Goal: Task Accomplishment & Management: Use online tool/utility

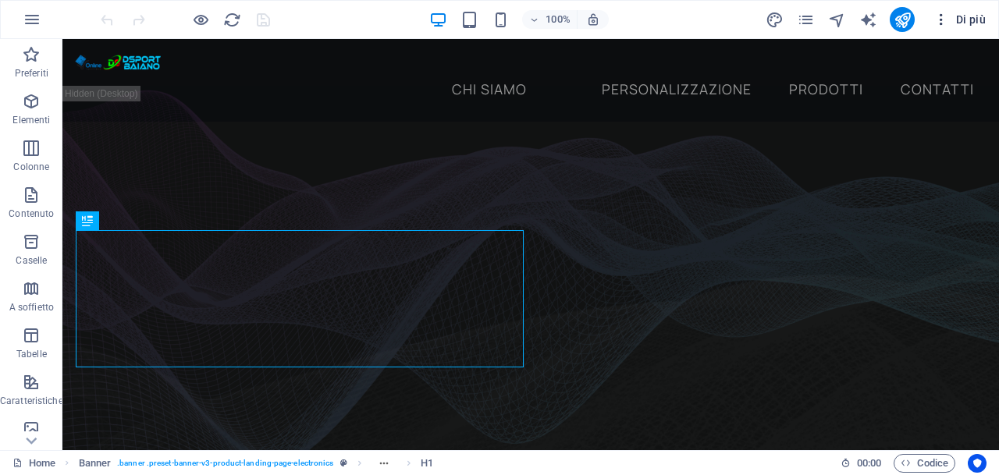
click at [939, 22] on icon "button" at bounding box center [941, 20] width 16 height 16
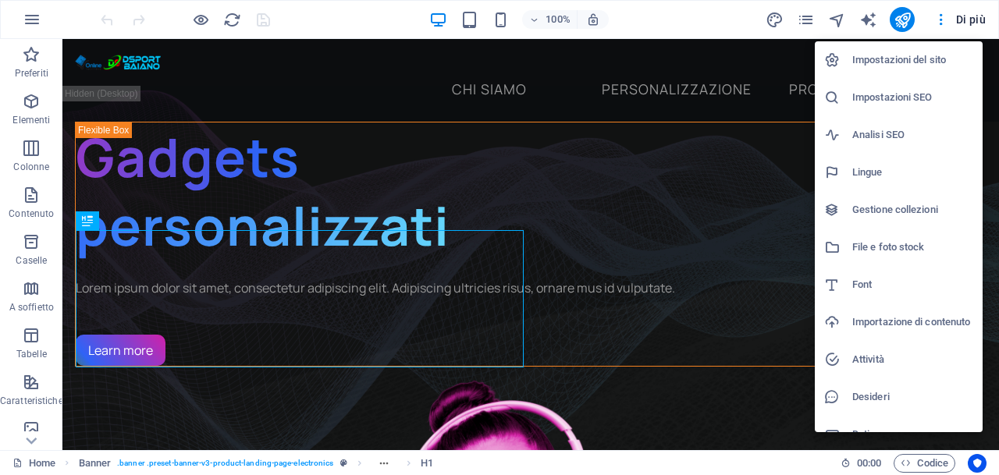
click at [881, 59] on h6 "Impostazioni del sito" at bounding box center [912, 60] width 121 height 19
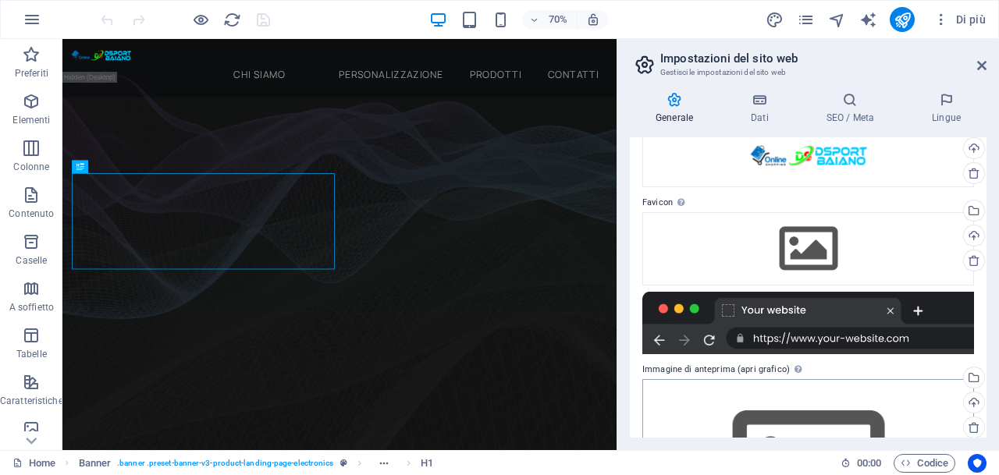
scroll to position [64, 0]
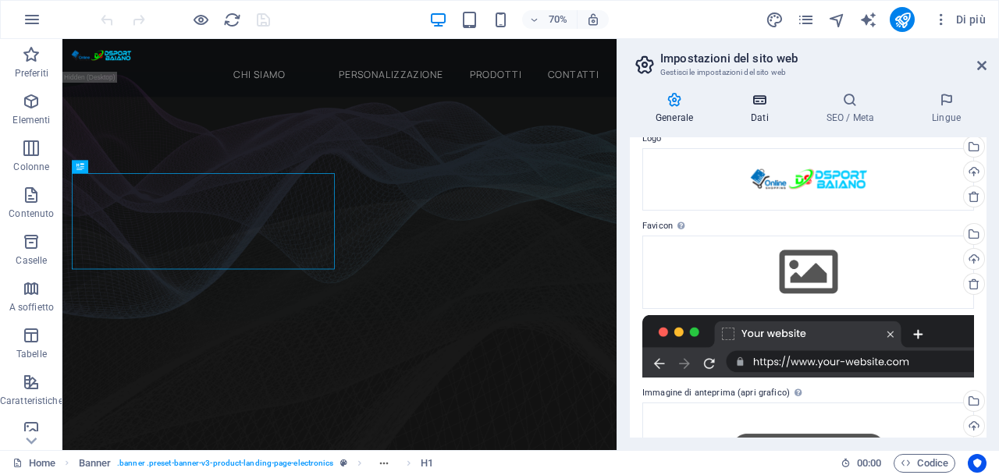
click at [758, 105] on icon at bounding box center [759, 100] width 69 height 16
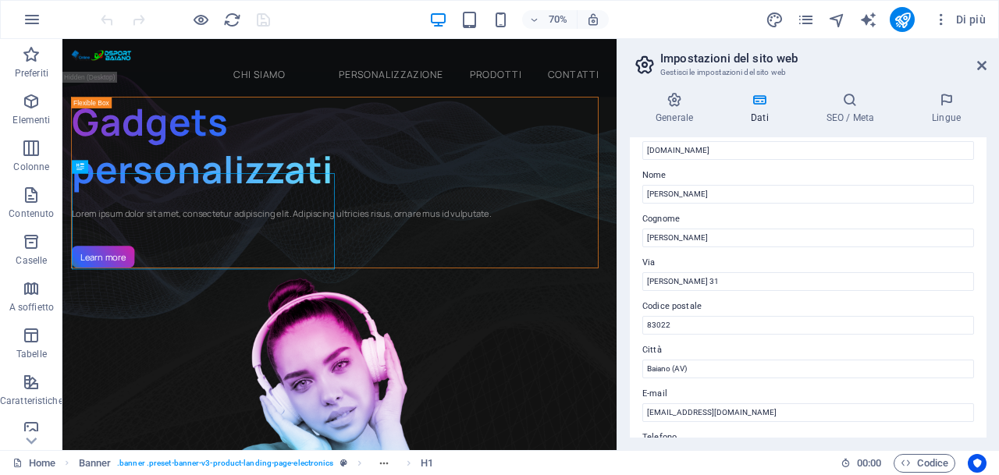
scroll to position [0, 0]
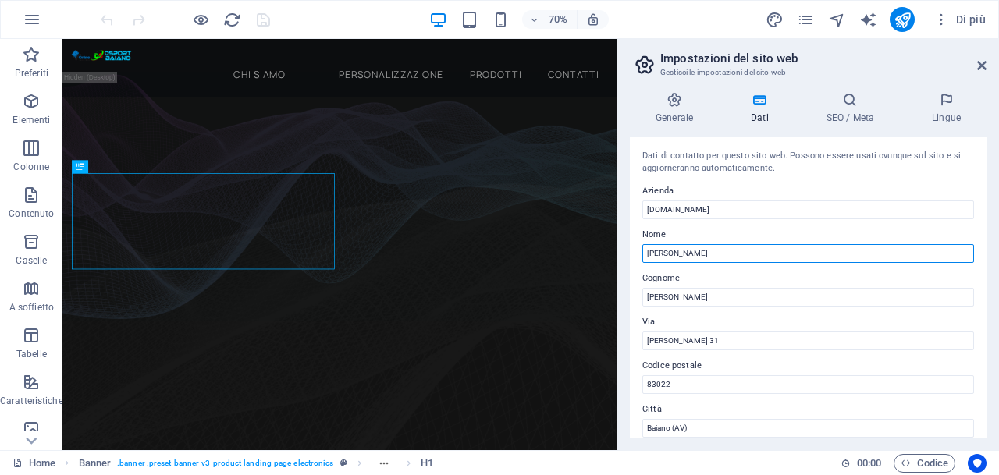
click at [677, 251] on input "Dario" at bounding box center [808, 253] width 332 height 19
type input "D"
type input "[PERSON_NAME]"
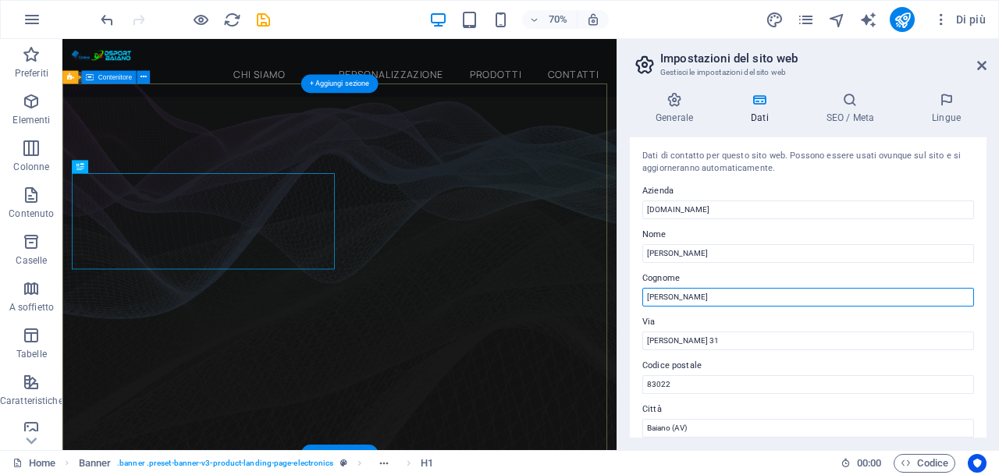
drag, startPoint x: 769, startPoint y: 336, endPoint x: 838, endPoint y: 420, distance: 109.2
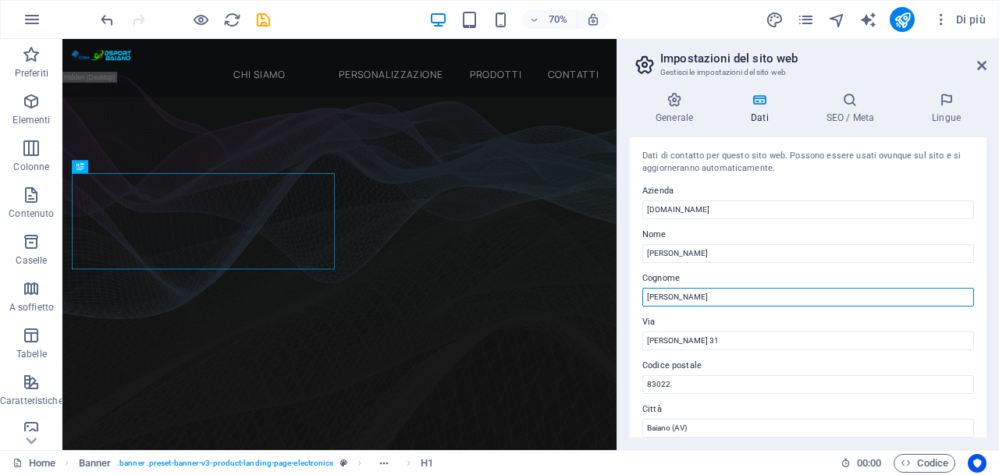
click at [684, 301] on input "Napolitano" at bounding box center [808, 297] width 332 height 19
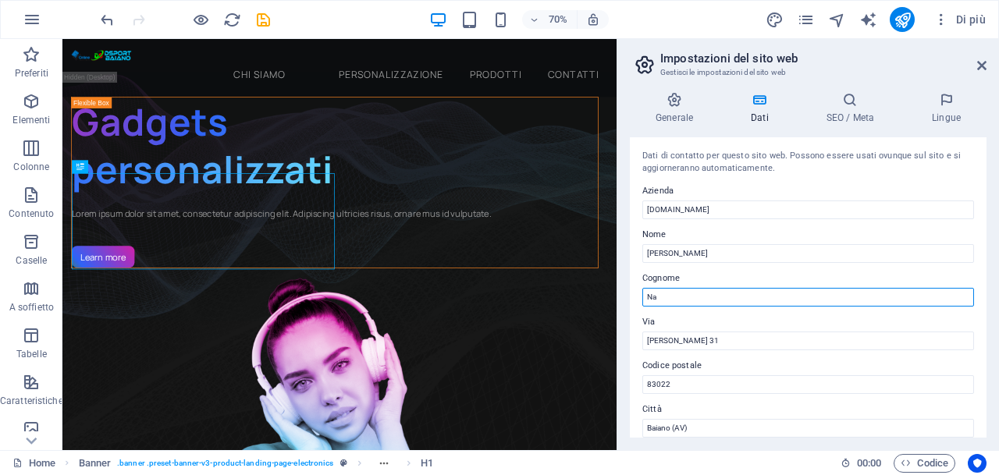
type input "N"
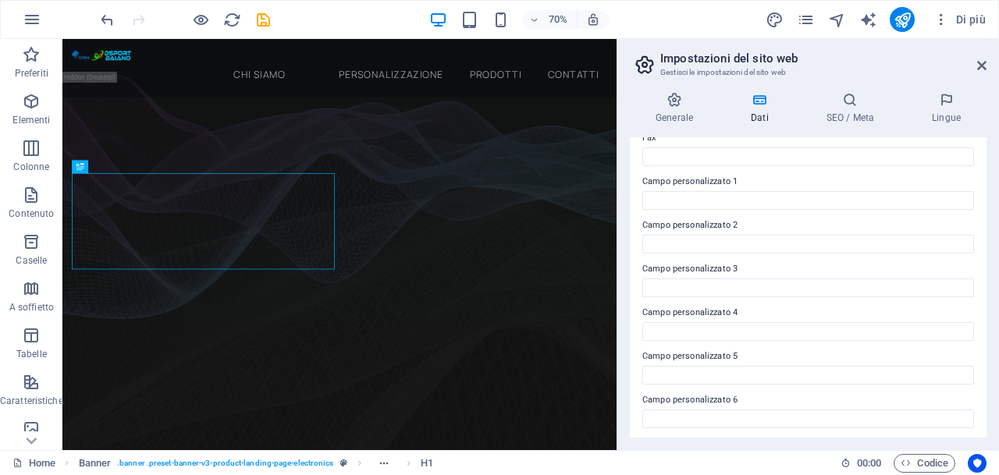
scroll to position [449, 0]
type input "De Rosa"
click at [858, 118] on h4 "SEO / Meta" at bounding box center [853, 108] width 105 height 33
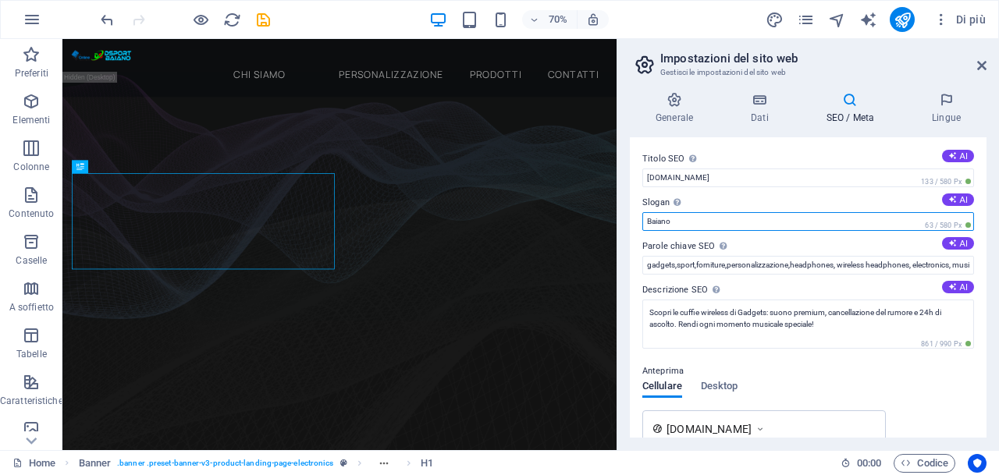
click at [675, 223] on input "Baiano" at bounding box center [808, 221] width 332 height 19
type input "B"
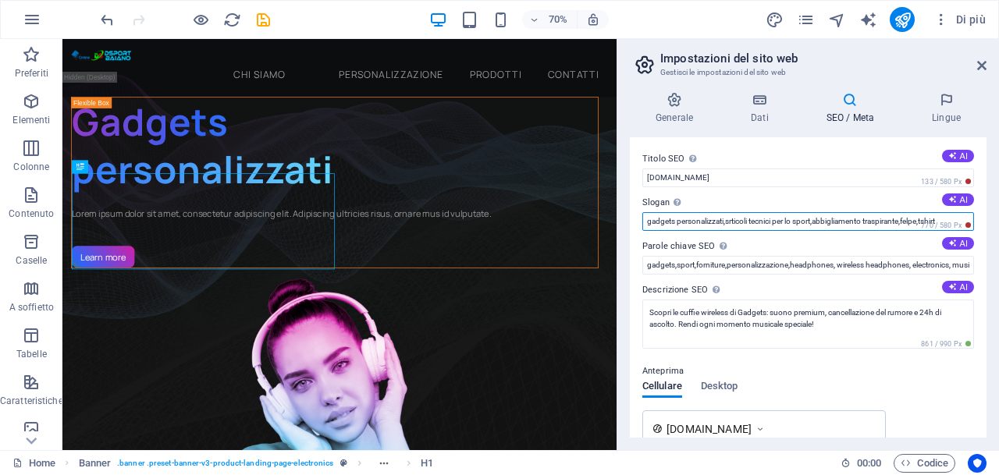
type input "gadgets personalizzati,srticoli tecnici per lo sport,abbigliamento traspirante,…"
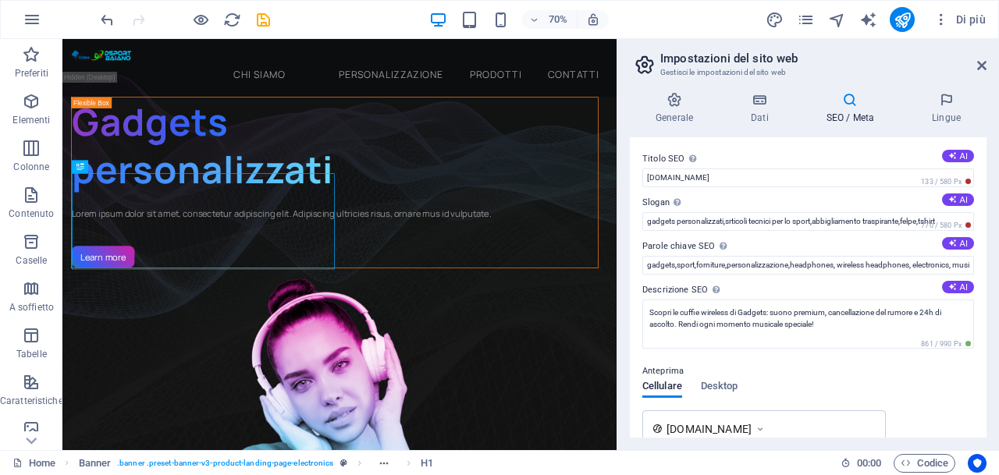
click at [798, 244] on label "Parole chiave SEO Una lista di parole chiave separate da una virgola che rappre…" at bounding box center [808, 246] width 332 height 19
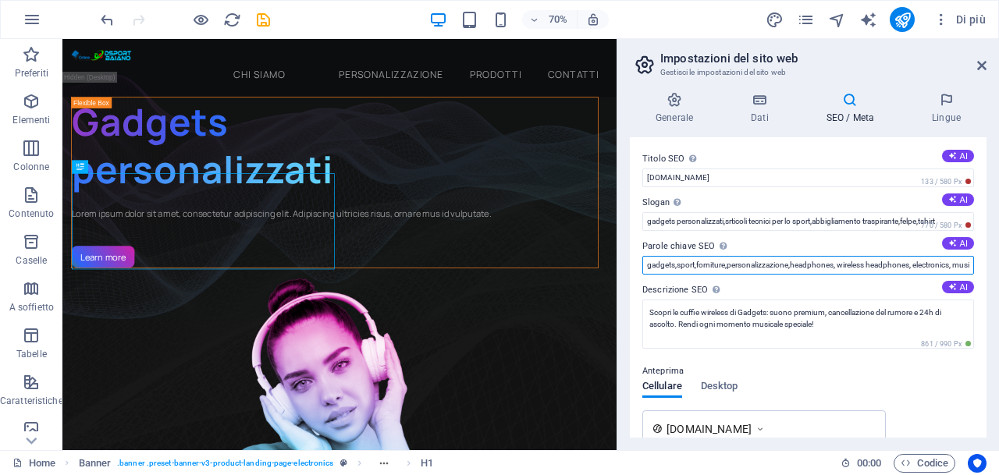
click at [798, 256] on input "gadgets,sport,forniture,personalizzazione,headphones, wireless headphones, elec…" at bounding box center [808, 265] width 332 height 19
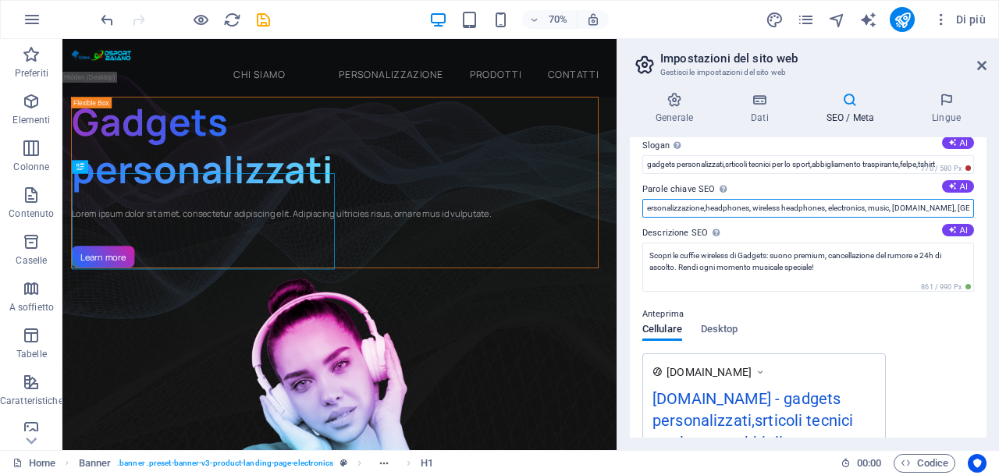
scroll to position [78, 0]
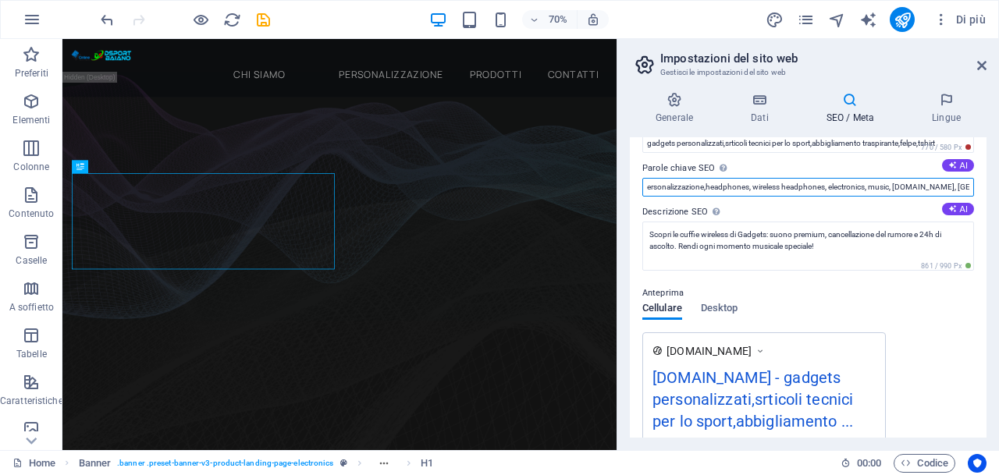
click at [973, 185] on div "Titolo SEO Il titolo del tuo sito web. Scegli qualcosa che lo faccia risaltare …" at bounding box center [808, 287] width 357 height 300
drag, startPoint x: 865, startPoint y: 186, endPoint x: 891, endPoint y: 195, distance: 27.4
click at [891, 195] on input "gadgets,sport,forniture,personalizzazione,headphones, wireless headphones, elec…" at bounding box center [808, 187] width 332 height 19
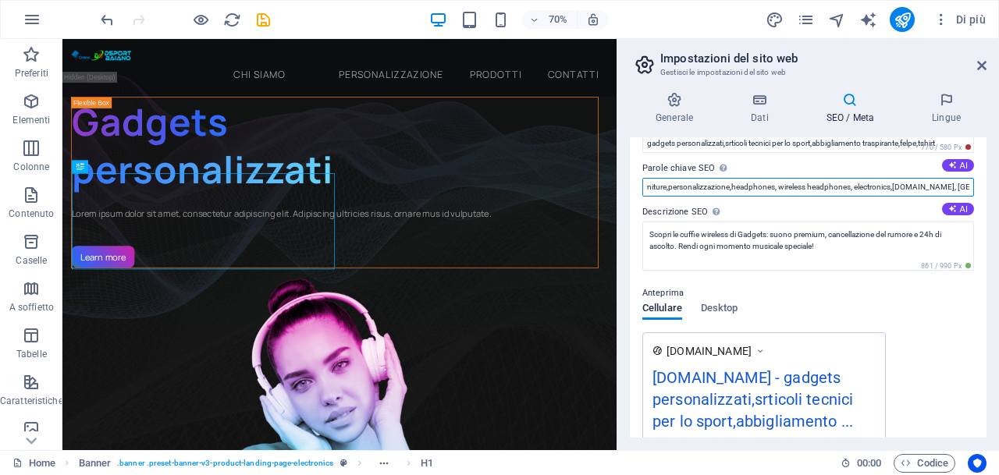
drag, startPoint x: 851, startPoint y: 186, endPoint x: 890, endPoint y: 191, distance: 39.4
click at [890, 191] on input "gadgets,sport,forniture,personalizzazione,headphones, wireless headphones, elec…" at bounding box center [808, 187] width 332 height 19
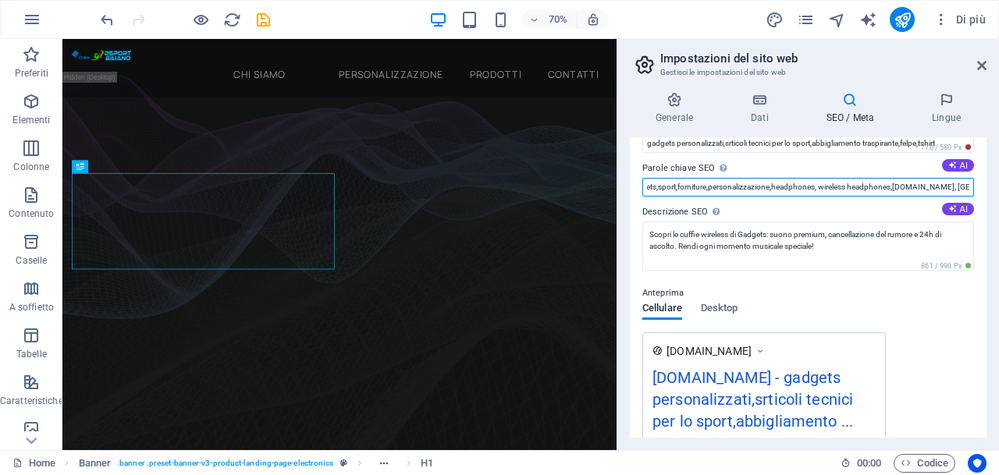
drag, startPoint x: 771, startPoint y: 187, endPoint x: 891, endPoint y: 201, distance: 120.9
click at [891, 201] on div "Titolo SEO Il titolo del tuo sito web. Scegli qualcosa che lo faccia risaltare …" at bounding box center [808, 287] width 357 height 300
drag, startPoint x: 853, startPoint y: 187, endPoint x: 878, endPoint y: 192, distance: 25.4
click at [877, 192] on input "gadgets,sport,forniture,personalizzazione,,dsportbaiano.it, Berlin" at bounding box center [808, 187] width 332 height 19
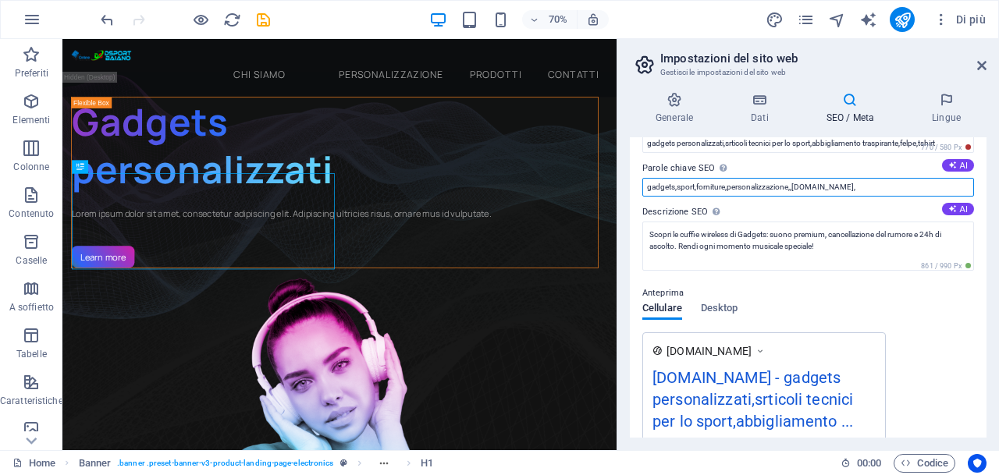
drag, startPoint x: 708, startPoint y: 224, endPoint x: 851, endPoint y: 243, distance: 144.8
click at [871, 183] on input "gadgets,sport,forniture,personalizzazione,,[DOMAIN_NAME]," at bounding box center [808, 187] width 332 height 19
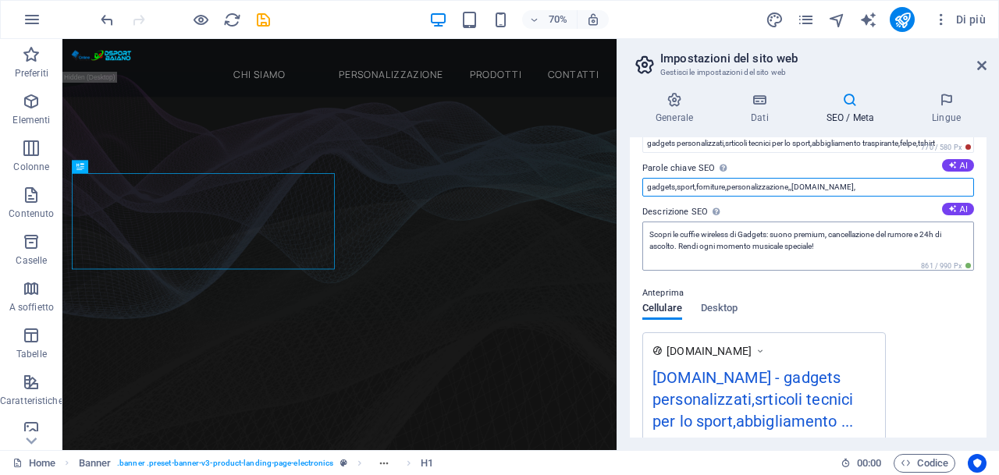
type input "gadgets,sport,forniture,personalizzazione,,[DOMAIN_NAME],"
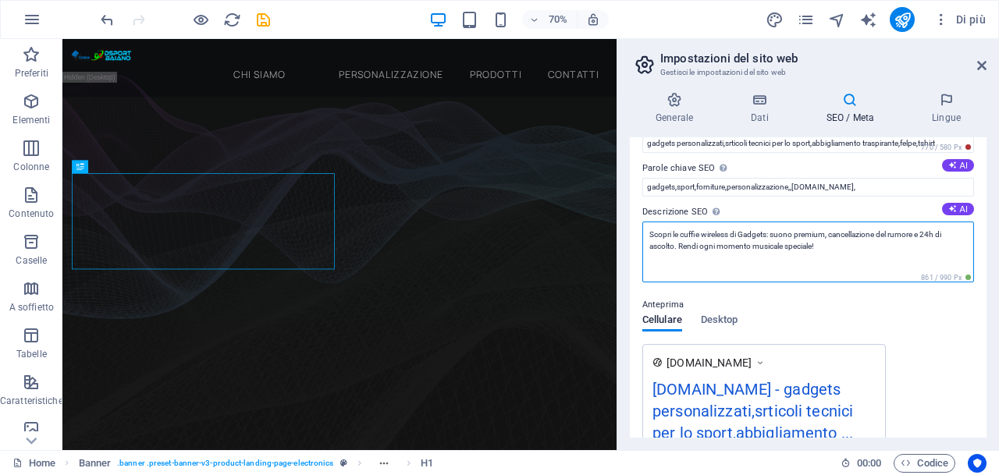
drag, startPoint x: 838, startPoint y: 250, endPoint x: 802, endPoint y: 261, distance: 37.3
click at [802, 261] on textarea "Scopri le cuffie wireless di Gadgets: suono premium, cancellazione del rumore e…" at bounding box center [808, 252] width 332 height 61
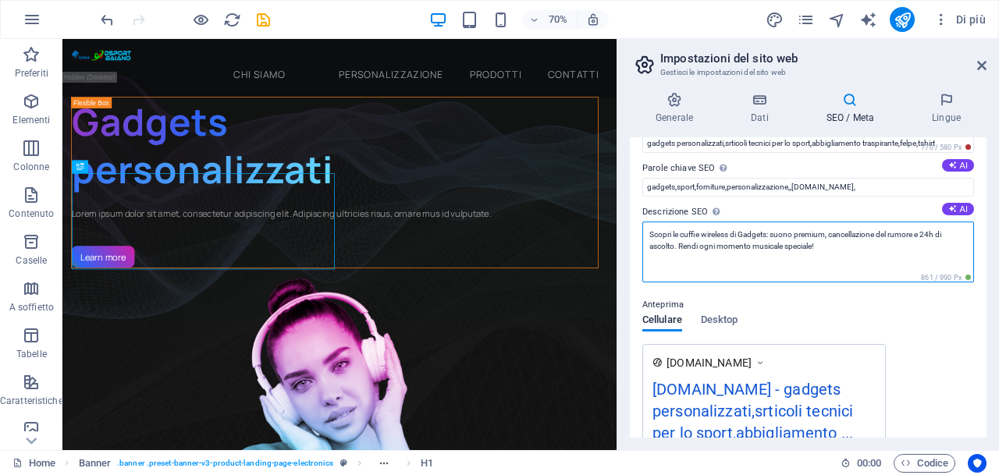
drag, startPoint x: 731, startPoint y: 258, endPoint x: 744, endPoint y: 260, distance: 12.6
click at [730, 259] on textarea "Scopri le cuffie wireless di Gadgets: suono premium, cancellazione del rumore e…" at bounding box center [808, 252] width 332 height 61
click at [815, 247] on textarea "Scopri le cuffie wireless di Gadgets: suono premium, cancellazione del rumore e…" at bounding box center [808, 252] width 332 height 61
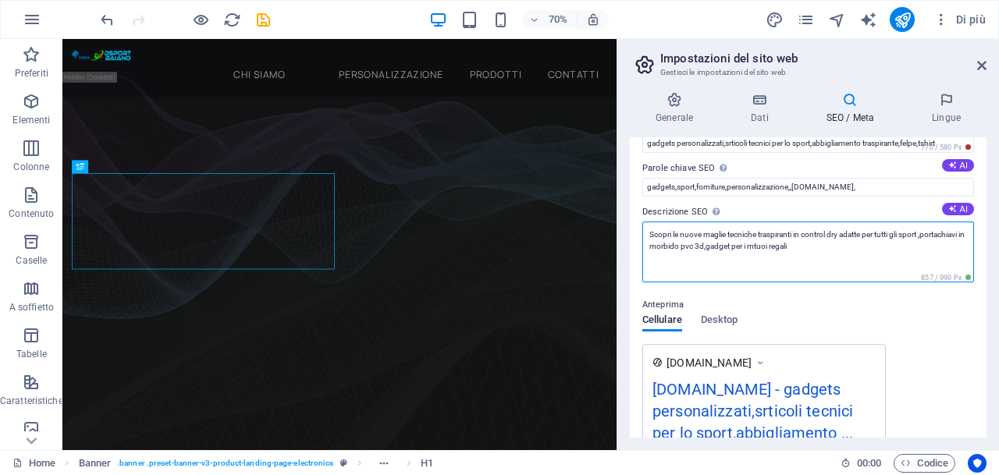
click at [758, 245] on textarea "Scopri le nuove maglie tecniche traspiranti in control dry adatte per tutti gli…" at bounding box center [808, 252] width 332 height 61
click at [793, 248] on textarea "Scopri le nuove maglie tecniche traspiranti in control dry adatte per tutti gli…" at bounding box center [808, 252] width 332 height 61
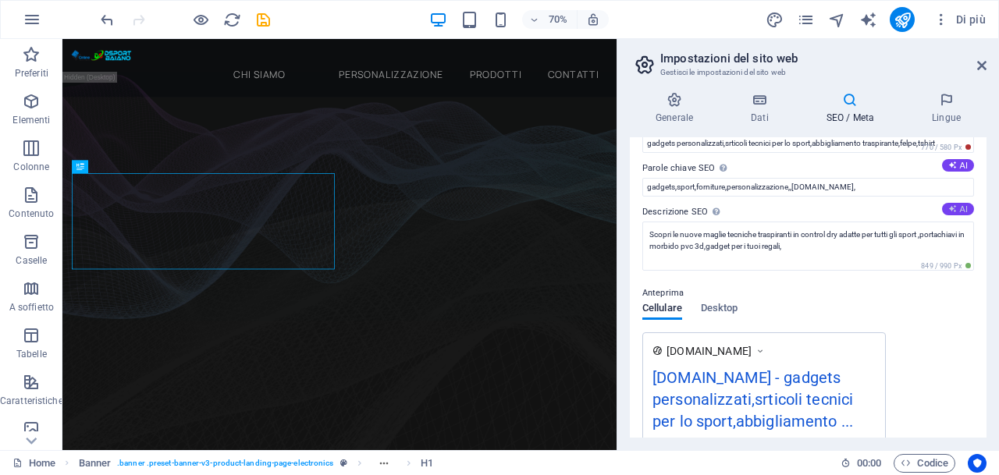
click at [951, 210] on icon at bounding box center [952, 208] width 9 height 9
type textarea "Personalizza il tuo stile con i nostri gadget e cuffie wireless. Suono di alta …"
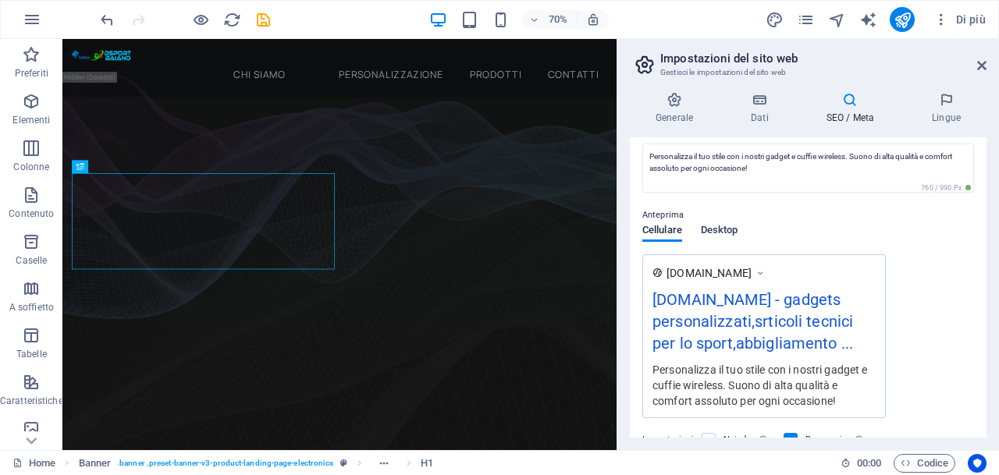
click at [719, 229] on span "Desktop" at bounding box center [719, 232] width 37 height 22
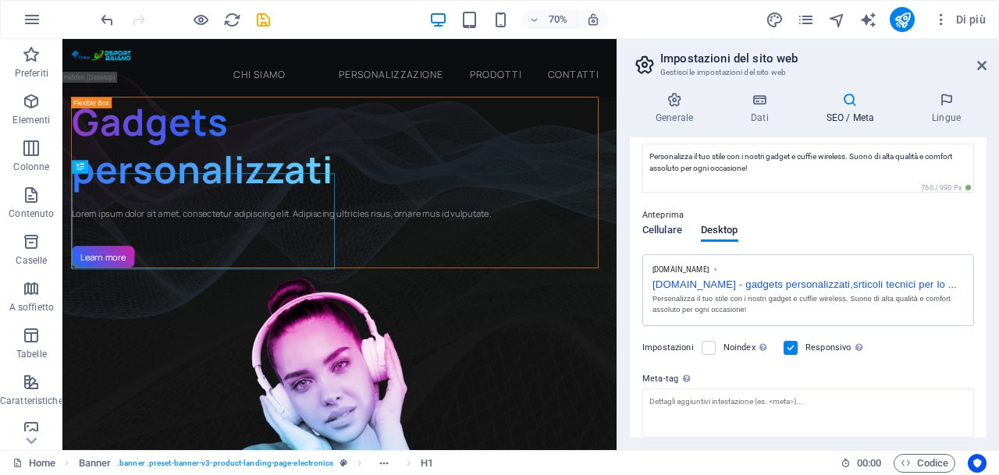
click at [654, 233] on span "Cellulare" at bounding box center [662, 232] width 40 height 22
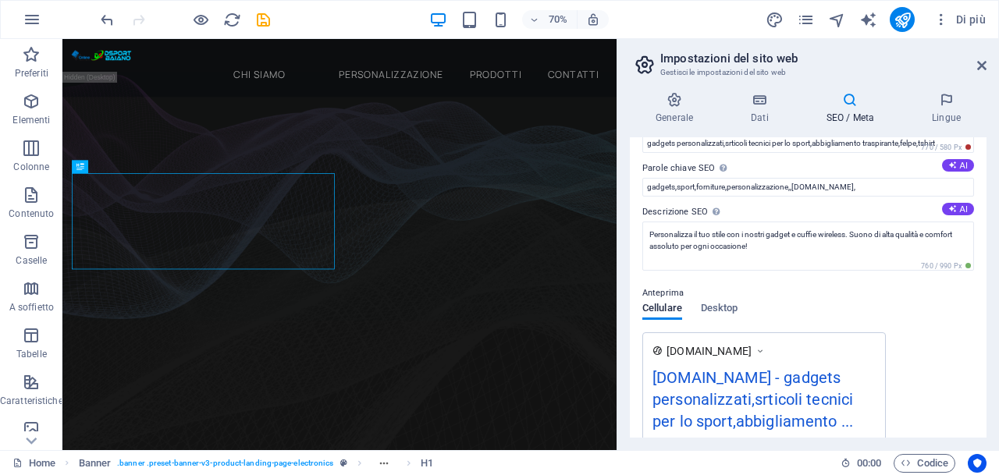
scroll to position [0, 0]
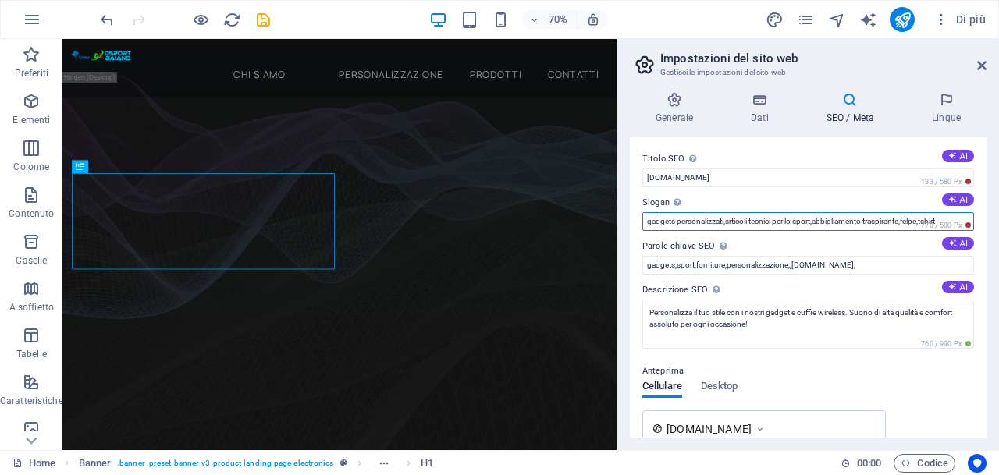
click at [727, 221] on input "gadgets personalizzati,srticoli tecnici per lo sport,abbigliamento traspirante,…" at bounding box center [808, 221] width 332 height 19
type input "gadgets personalizzati,articoli tecnici per lo sport,abbigliamento traspirante,…"
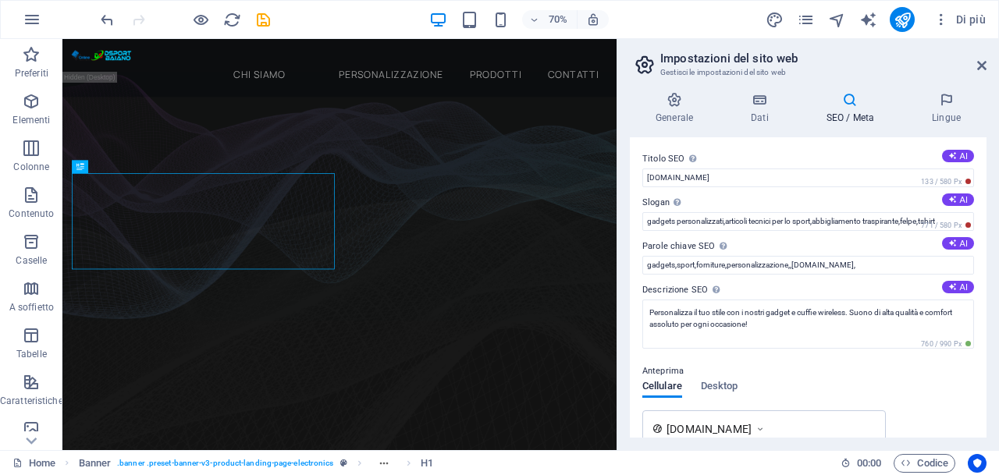
click at [776, 240] on label "Parole chiave SEO Una lista di parole chiave separate da una virgola che rappre…" at bounding box center [808, 246] width 332 height 19
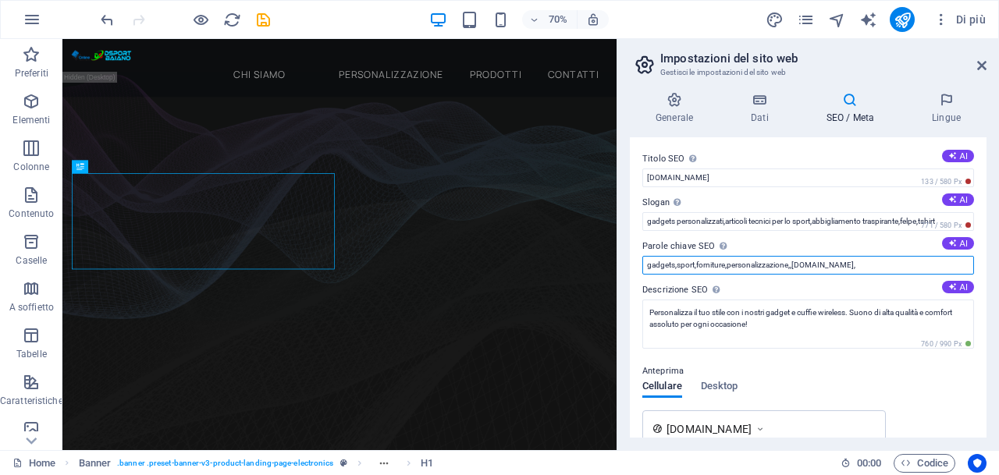
click at [776, 256] on input "gadgets,sport,forniture,personalizzazione,,[DOMAIN_NAME]," at bounding box center [808, 265] width 332 height 19
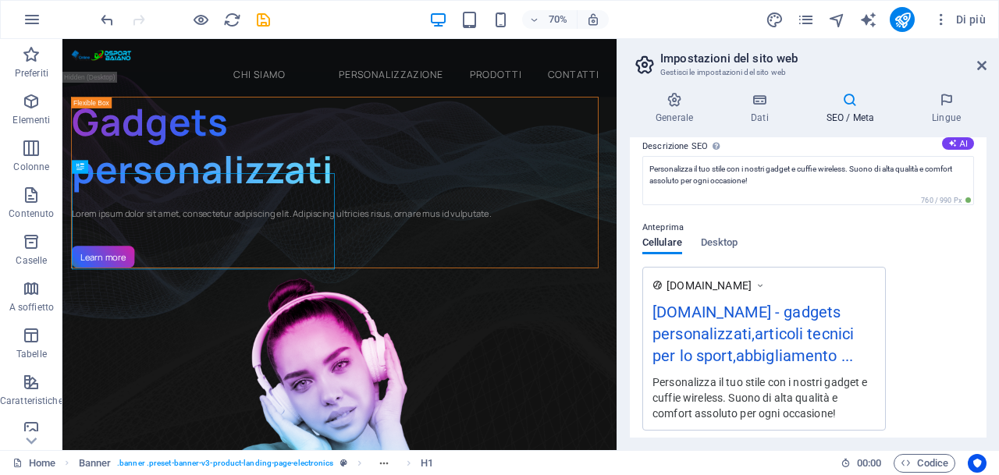
scroll to position [156, 0]
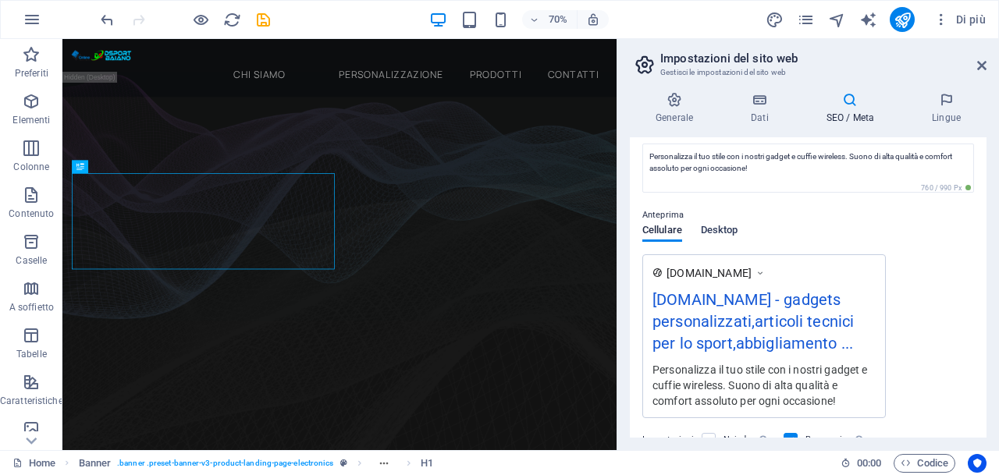
click at [729, 233] on span "Desktop" at bounding box center [719, 232] width 37 height 22
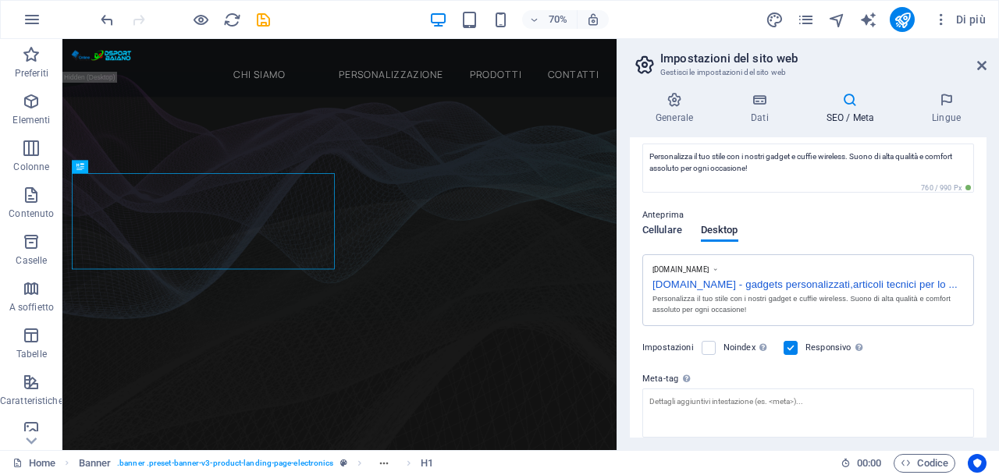
click at [662, 229] on span "Cellulare" at bounding box center [662, 232] width 40 height 22
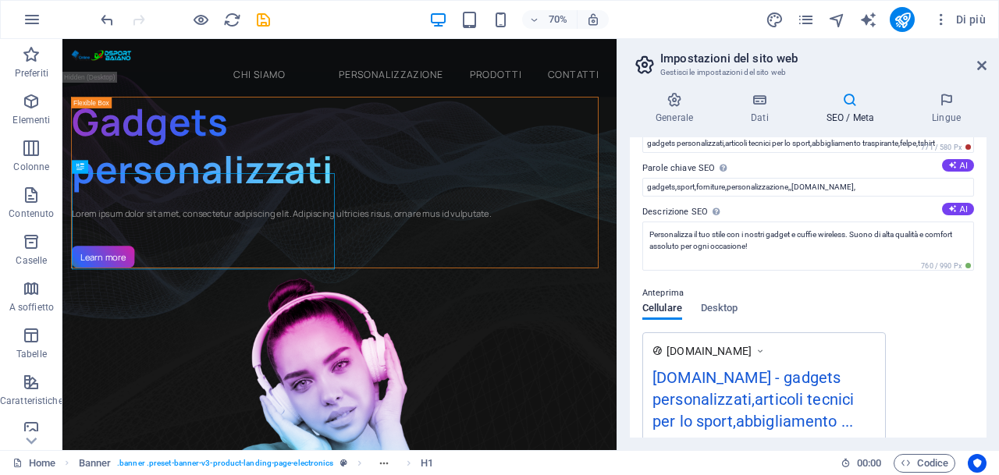
scroll to position [0, 0]
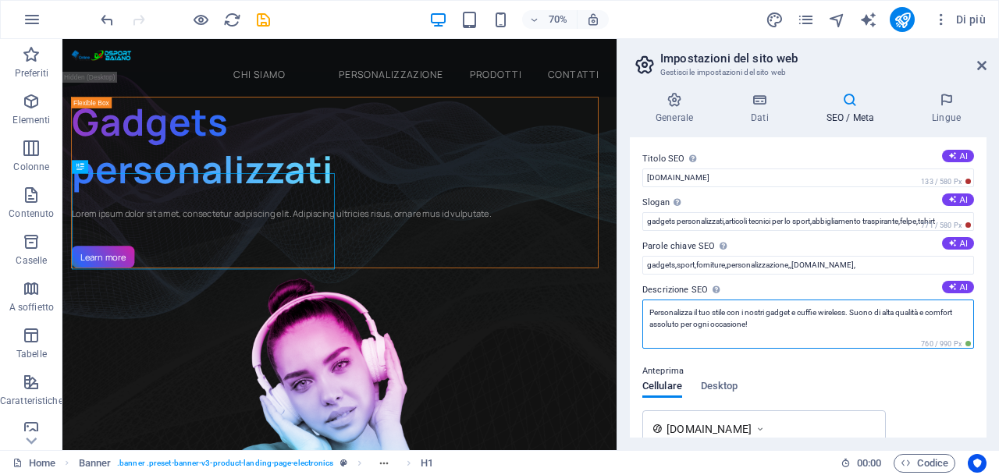
drag, startPoint x: 753, startPoint y: 325, endPoint x: 762, endPoint y: 325, distance: 8.6
click at [754, 325] on textarea "Personalizza il tuo stile con i nostri gadget e cuffie wireless. Suono di alta …" at bounding box center [808, 324] width 332 height 49
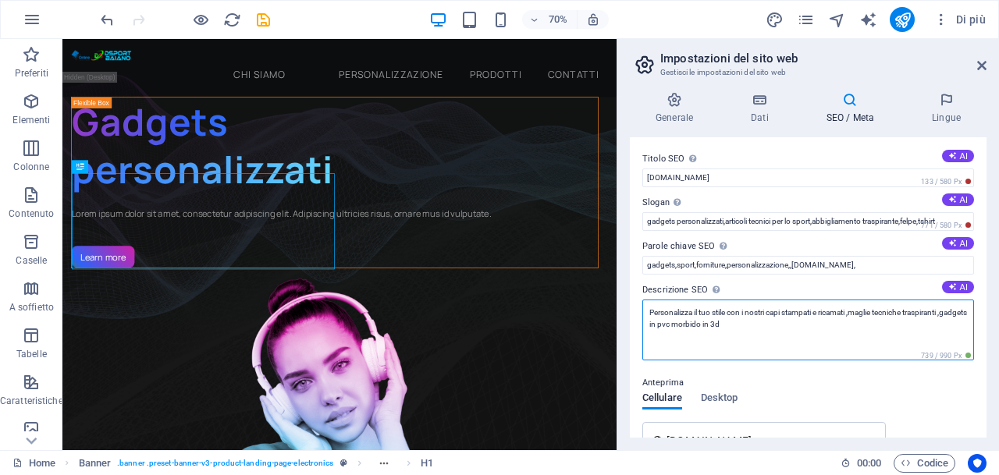
type textarea "Personalizza il tuo stile con i nostri capi stampati e ricamati ,maglie tecnich…"
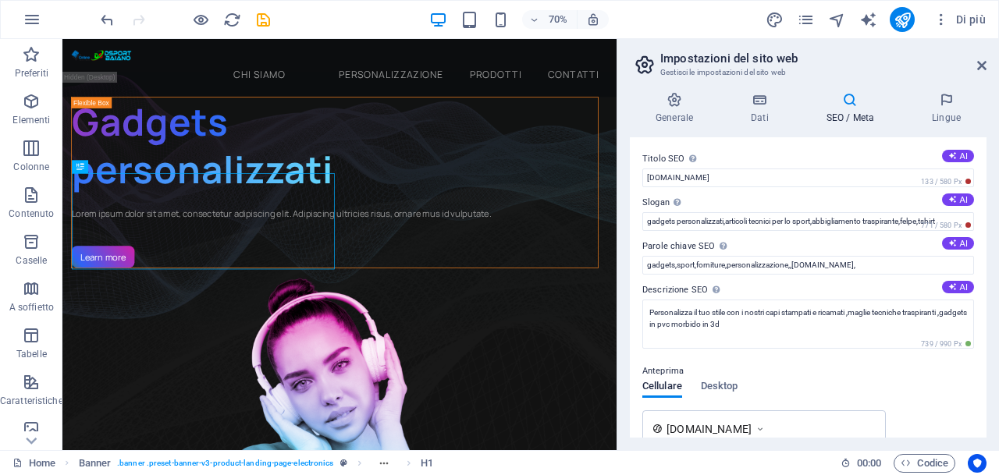
click at [759, 378] on div "Anteprima" at bounding box center [808, 371] width 332 height 19
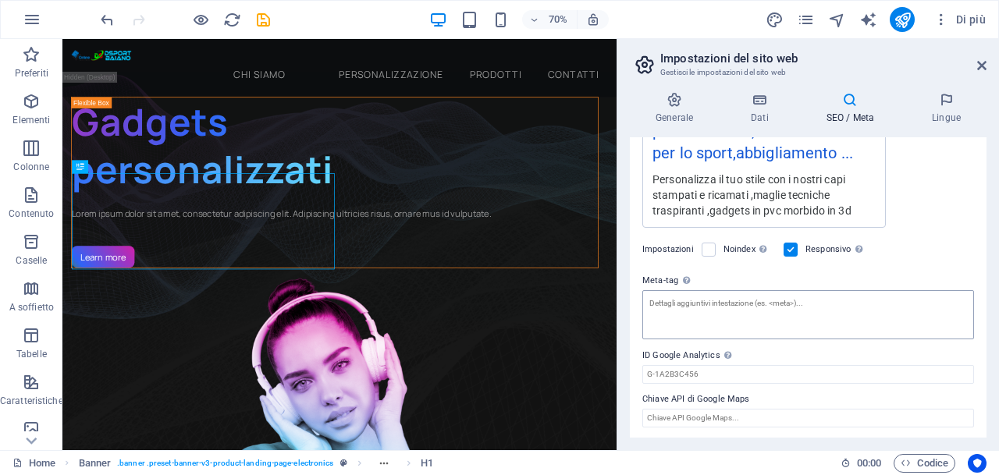
scroll to position [349, 0]
click at [942, 112] on h4 "Lingue" at bounding box center [946, 108] width 80 height 33
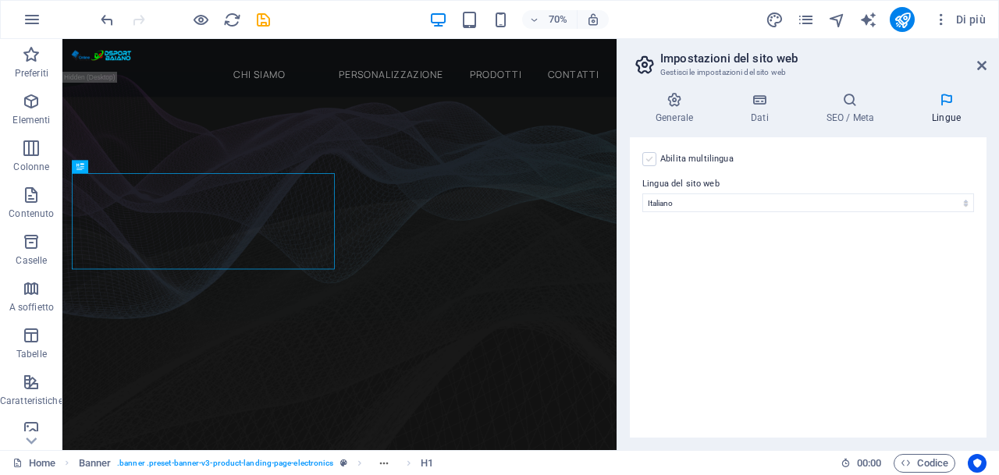
click at [647, 160] on label at bounding box center [649, 159] width 14 height 14
click at [0, 0] on input "Abilita multilingua Per disabilitare la multilingua, cancella tutte le lingue f…" at bounding box center [0, 0] width 0 height 0
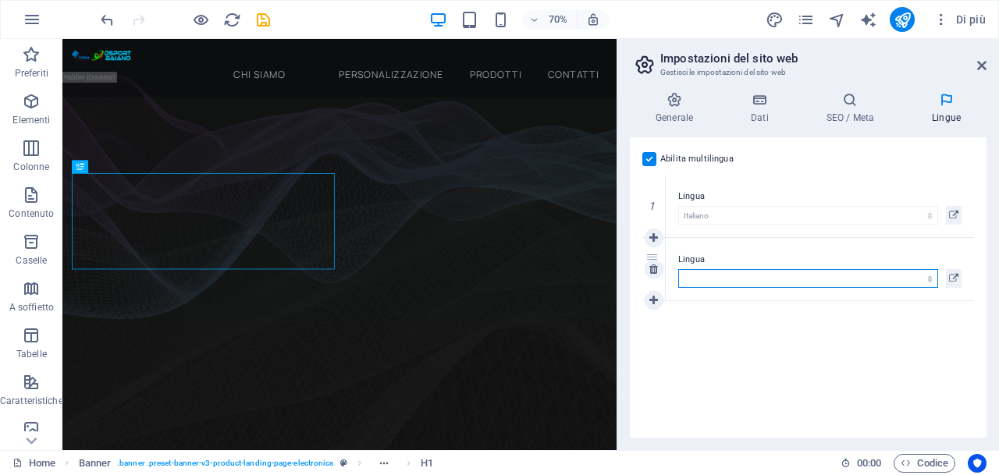
click at [921, 280] on select "Abkhazian Afar Afrikaans Akan Albanese Amharic Arabo Aragonese Armenian Assames…" at bounding box center [808, 278] width 260 height 19
select select "69"
click at [678, 269] on select "Abkhazian Afar Afrikaans Akan Albanese Amharic Arabo Aragonese Armenian Assames…" at bounding box center [808, 278] width 260 height 19
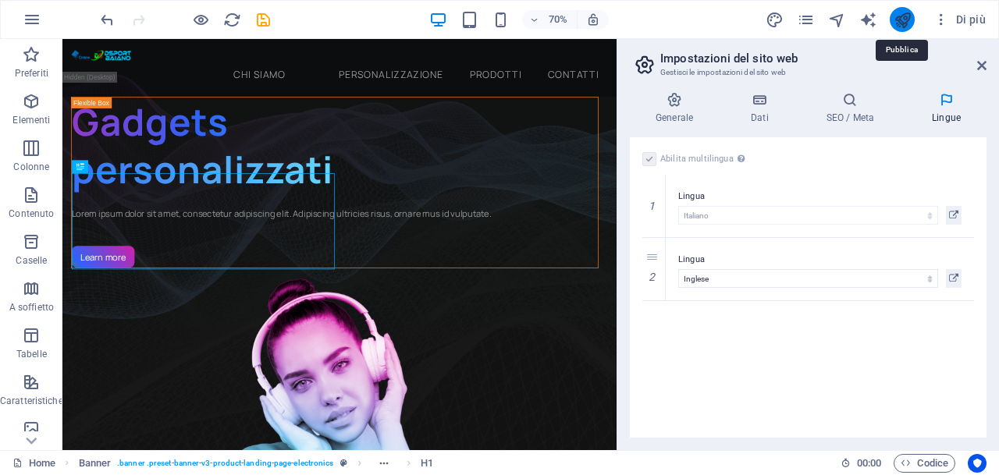
click at [897, 23] on icon "publish" at bounding box center [902, 20] width 18 height 18
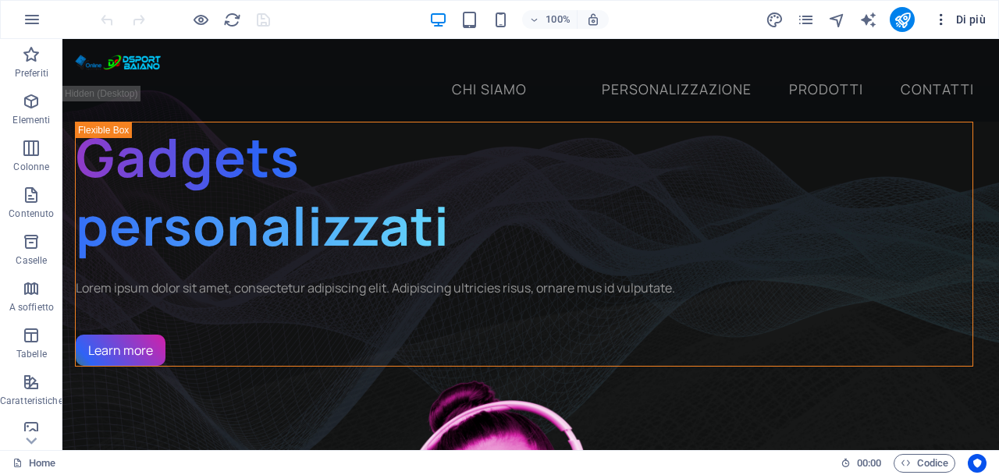
click at [938, 18] on icon "button" at bounding box center [941, 20] width 16 height 16
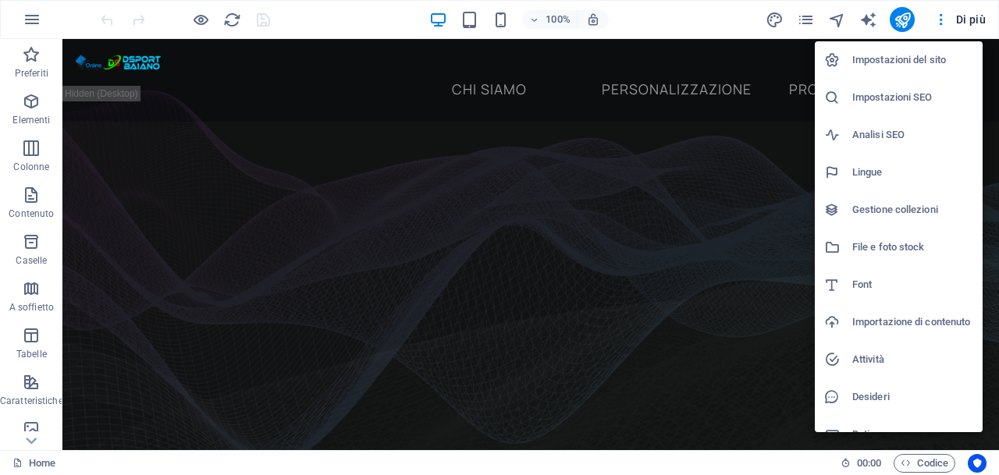
click at [873, 60] on h6 "Impostazioni del sito" at bounding box center [912, 60] width 121 height 19
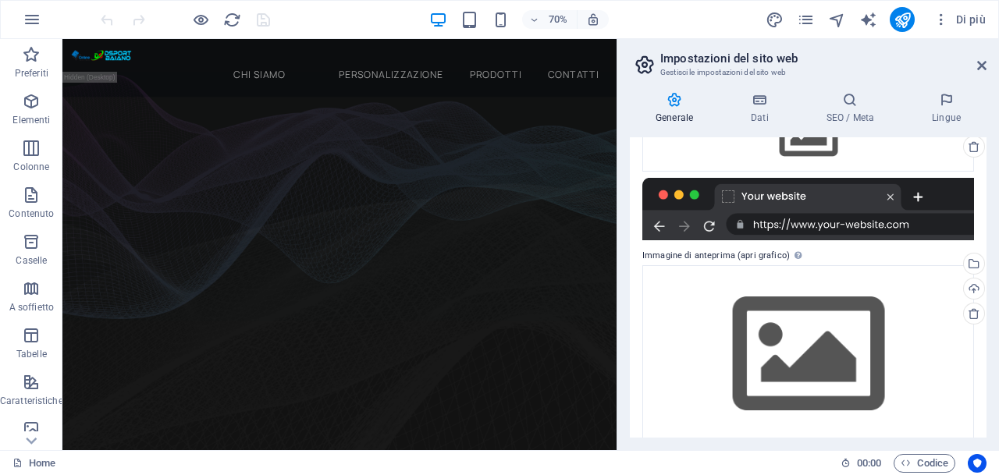
scroll to position [220, 0]
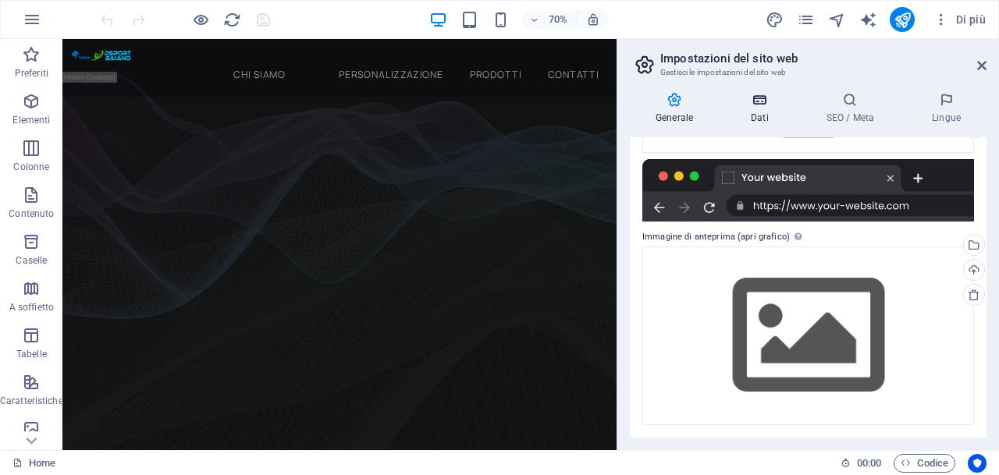
click at [757, 105] on icon at bounding box center [759, 100] width 69 height 16
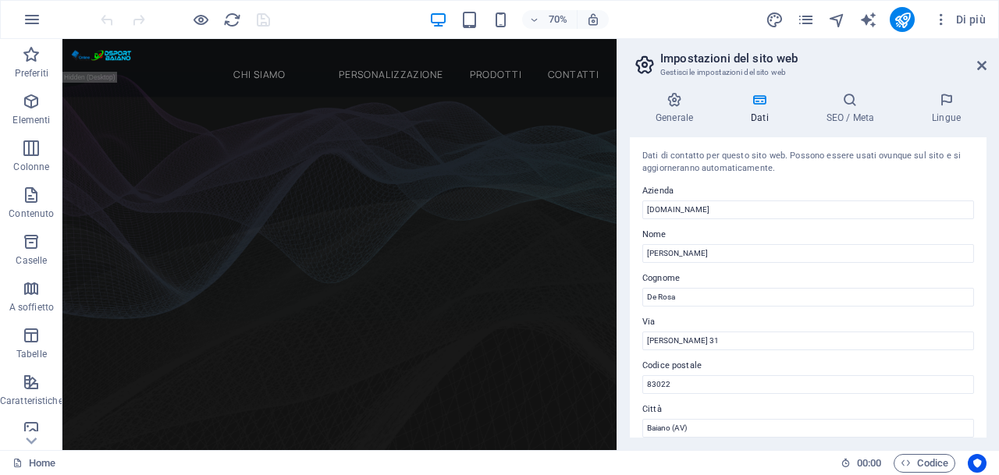
scroll to position [78, 0]
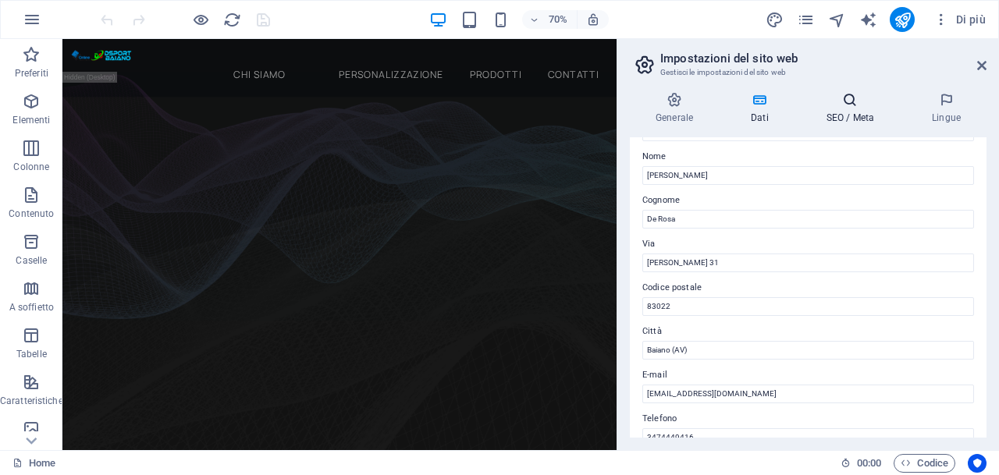
click at [855, 109] on h4 "SEO / Meta" at bounding box center [853, 108] width 105 height 33
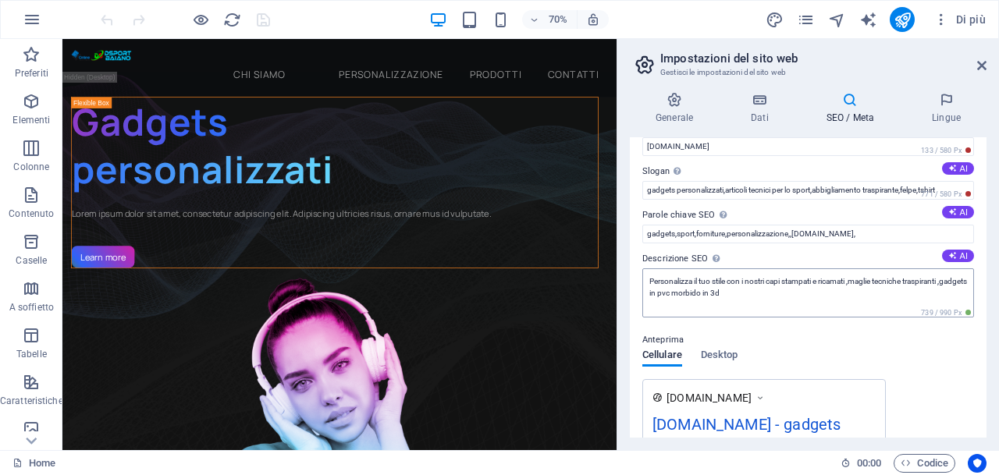
scroll to position [0, 0]
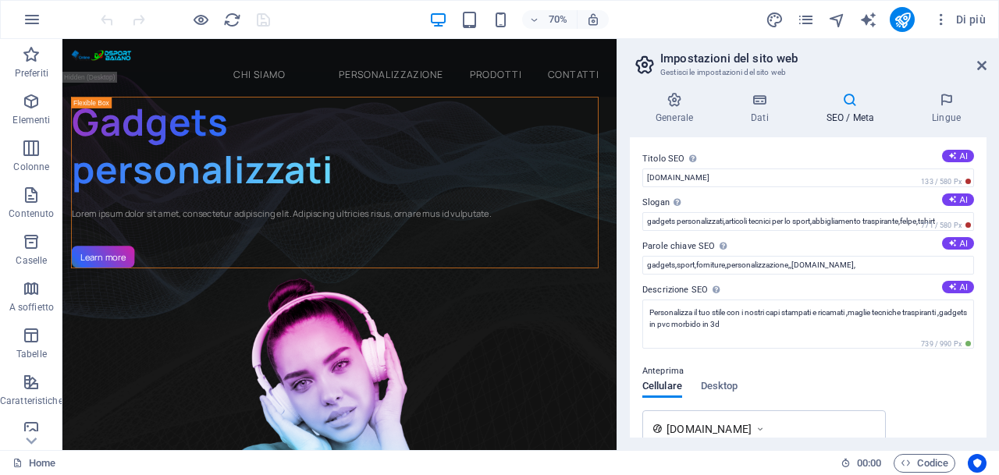
click at [667, 23] on div "70% Di più" at bounding box center [545, 19] width 894 height 25
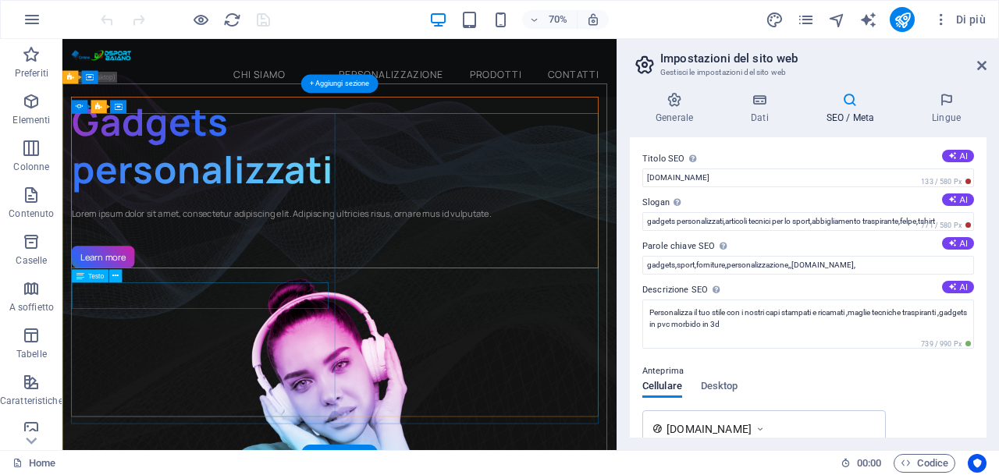
click at [304, 297] on div "Lorem ipsum dolor sit amet, consectetur adipiscing elit. Adipiscing ultricies r…" at bounding box center [451, 288] width 751 height 19
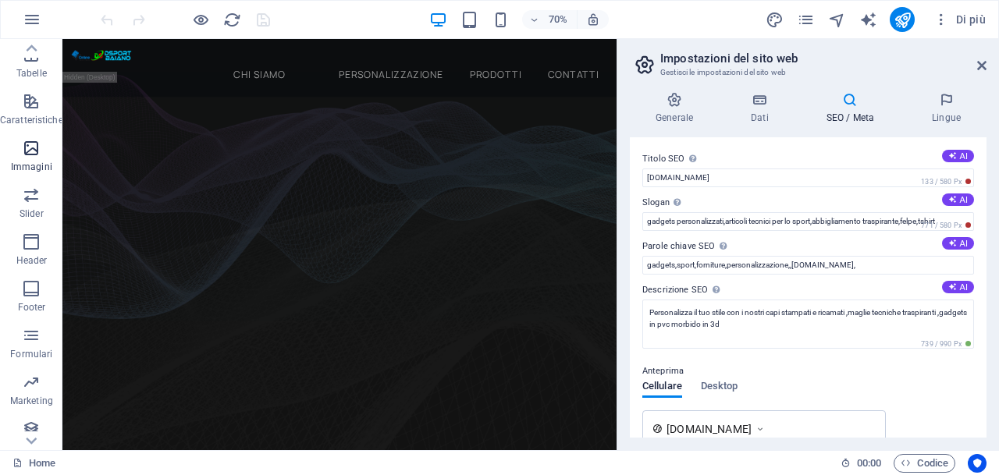
scroll to position [291, 0]
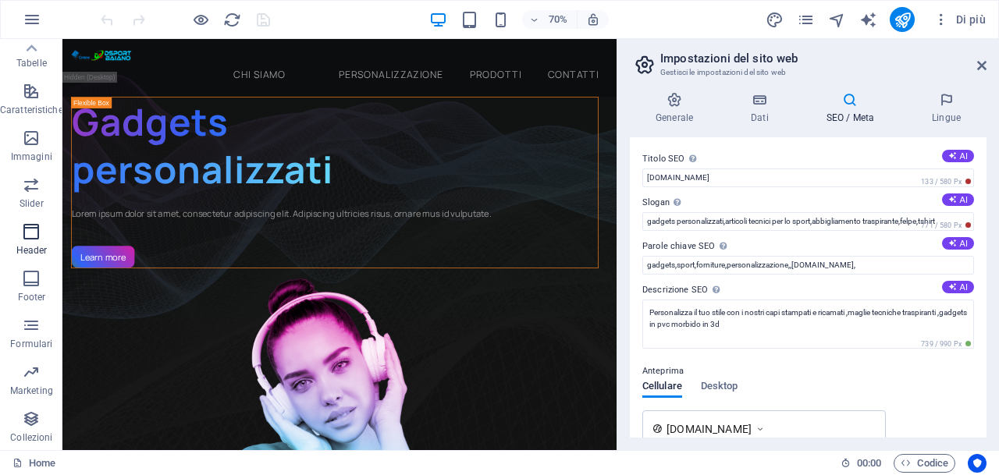
click at [30, 235] on icon "button" at bounding box center [31, 231] width 19 height 19
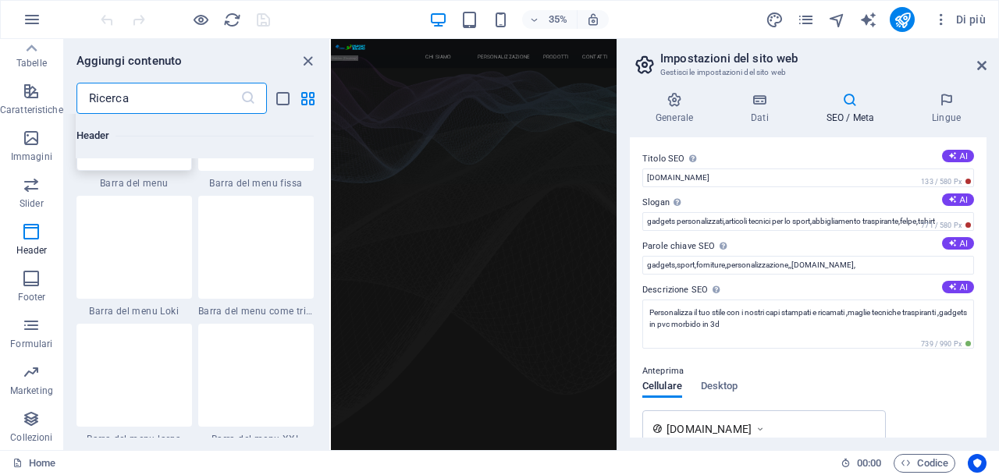
scroll to position [9631, 0]
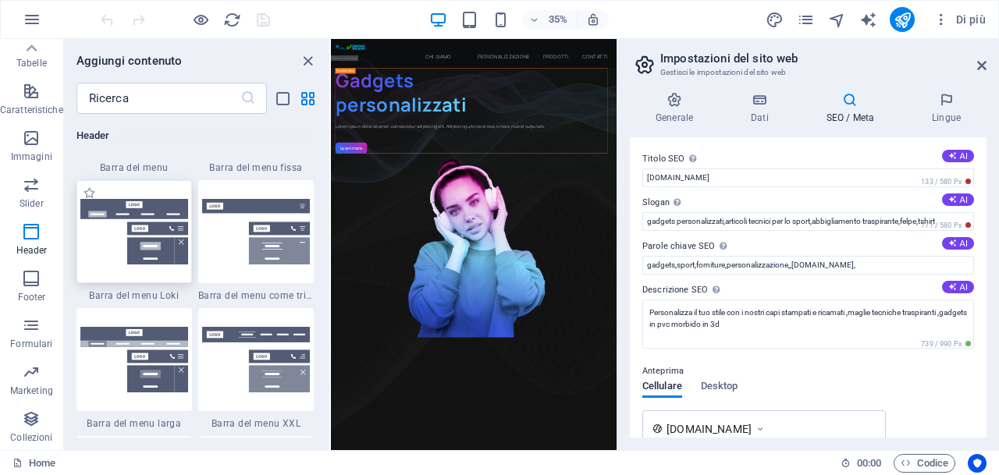
click at [156, 221] on img at bounding box center [134, 231] width 108 height 65
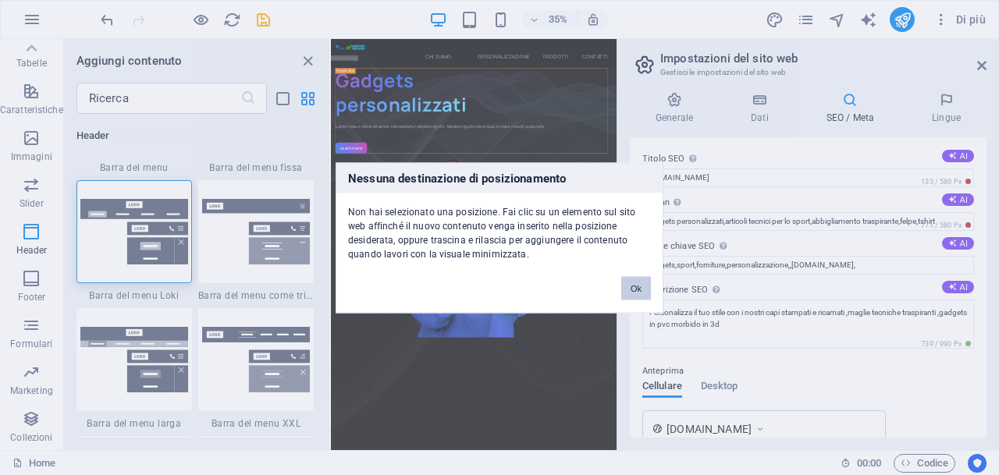
click at [635, 281] on button "Ok" at bounding box center [636, 287] width 30 height 23
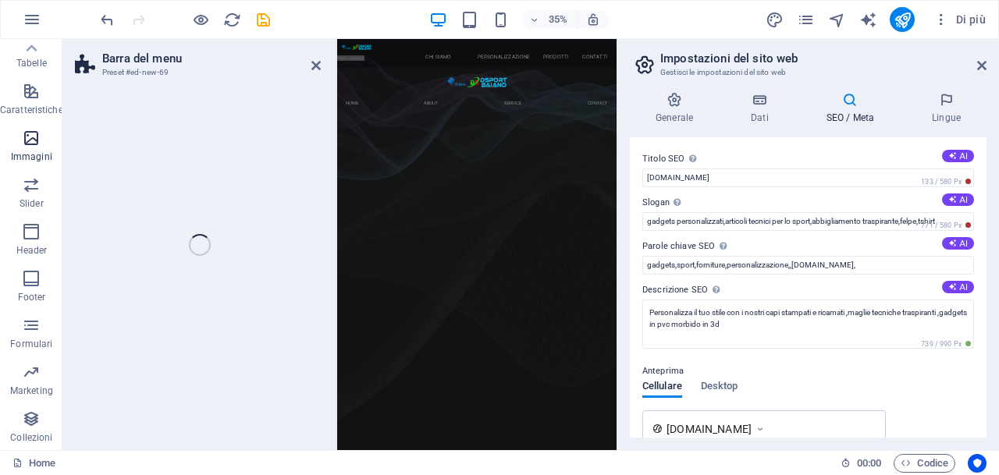
select select "rem"
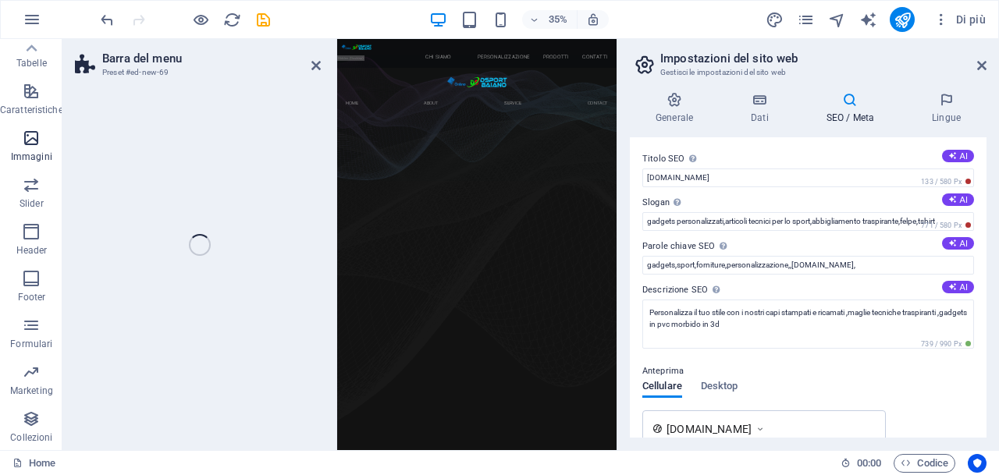
select select "rem"
select select "preset-menu-v2-loki"
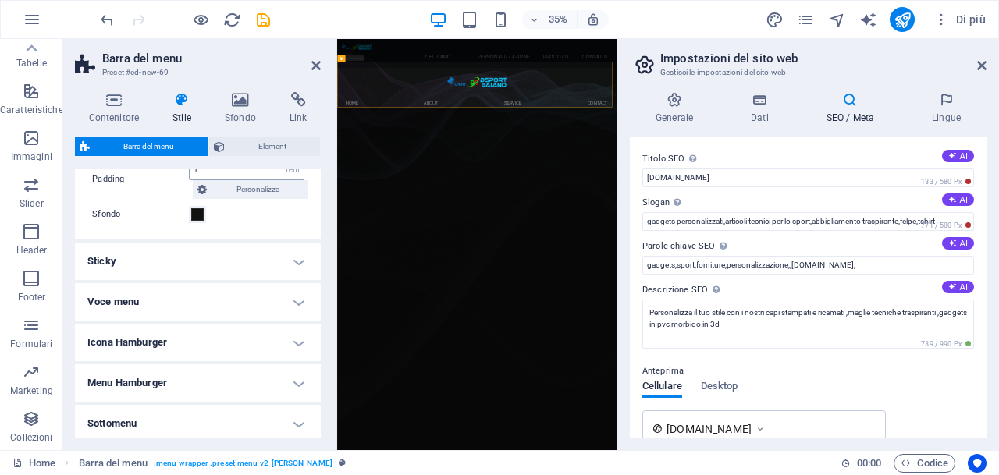
scroll to position [624, 0]
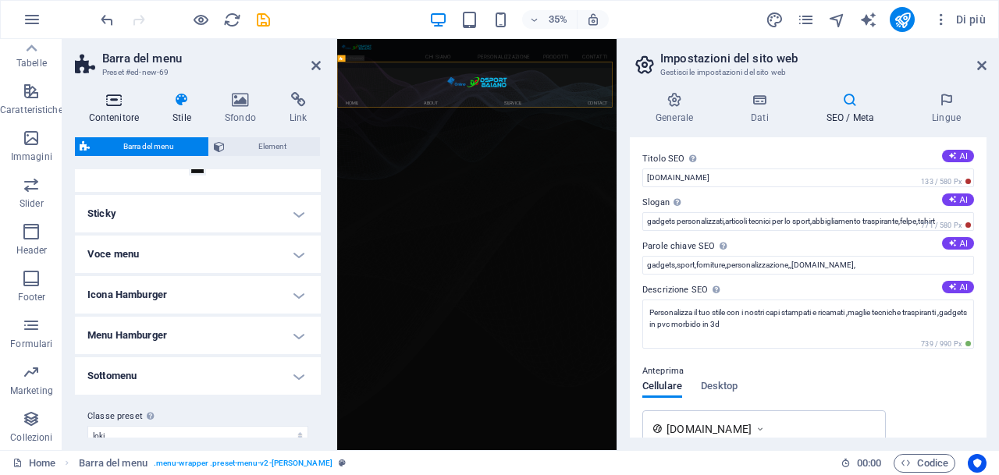
click at [123, 108] on h4 "Contenitore" at bounding box center [117, 108] width 84 height 33
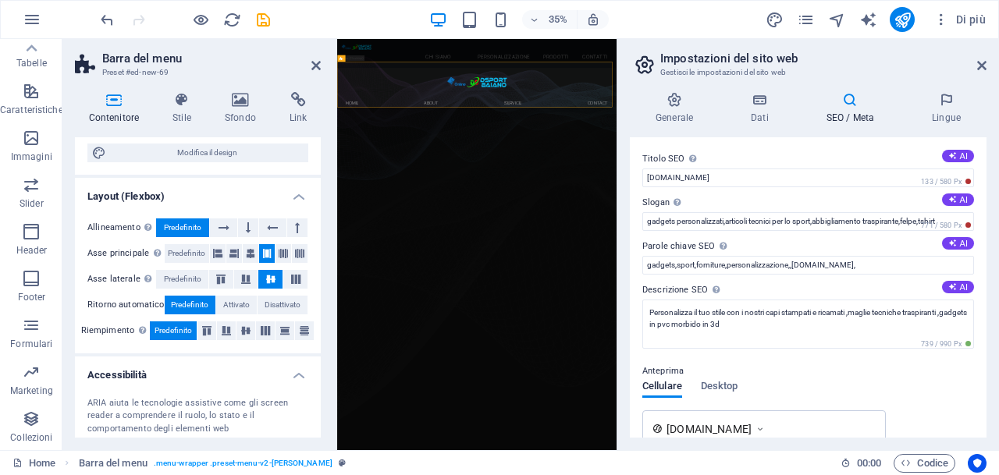
scroll to position [0, 0]
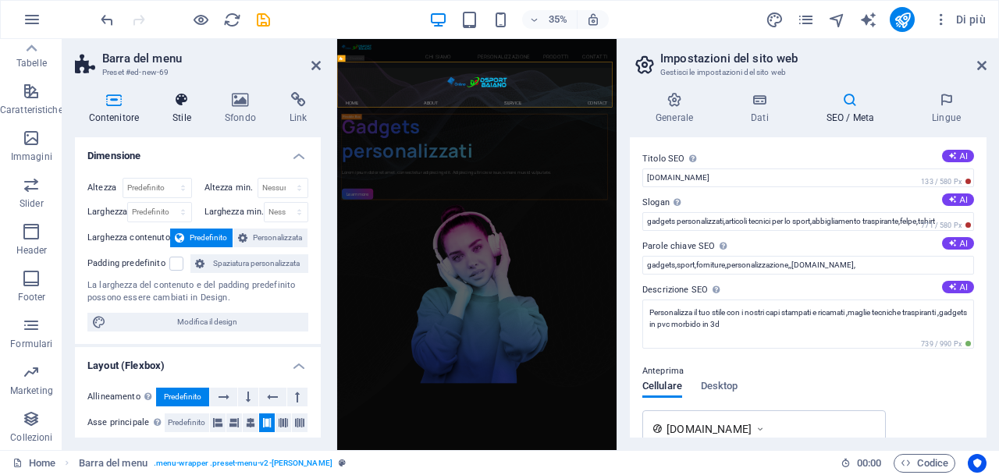
click at [179, 110] on h4 "Stile" at bounding box center [185, 108] width 52 height 33
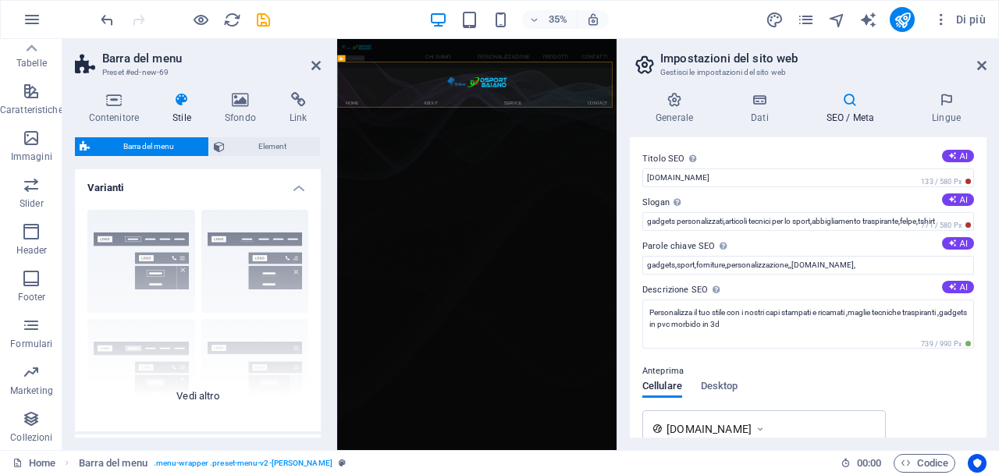
click at [271, 269] on div "Bordo Centrato Predefinito Fisso Loki Trigger Largo XXL" at bounding box center [198, 314] width 246 height 234
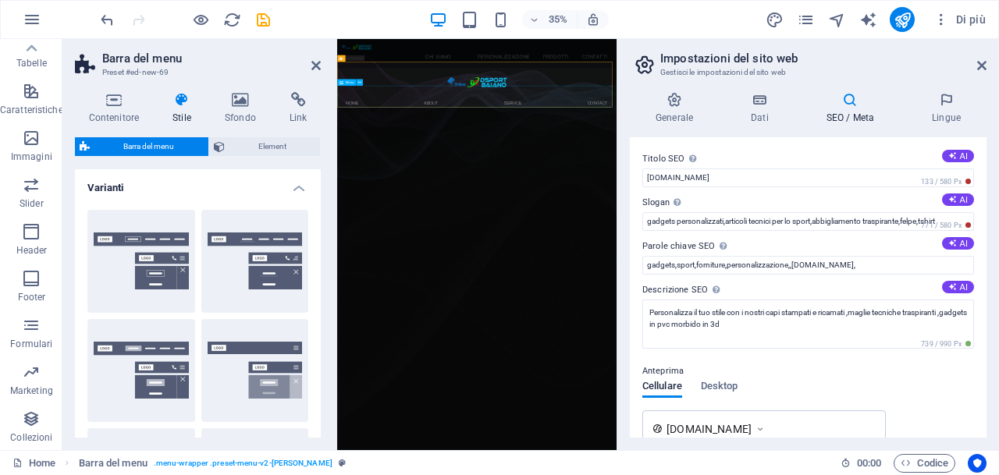
drag, startPoint x: 606, startPoint y: 304, endPoint x: 711, endPoint y: 204, distance: 145.1
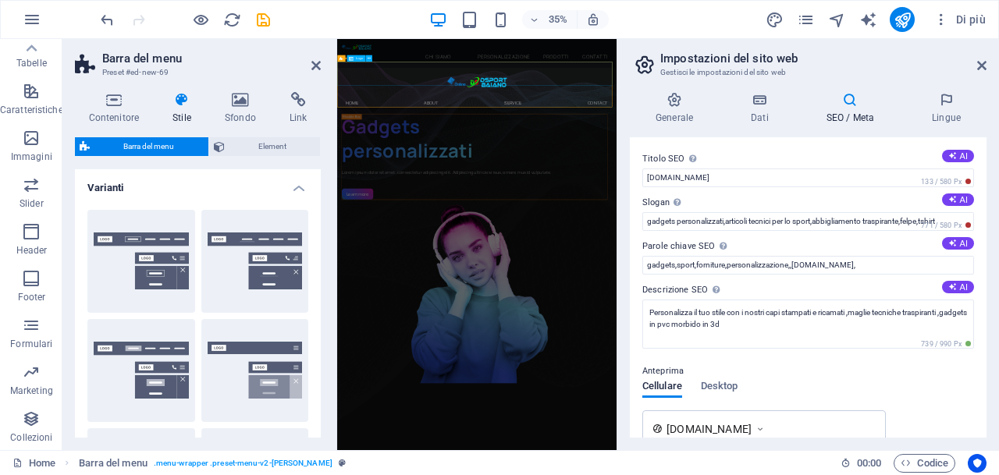
click at [998, 150] on div at bounding box center [736, 156] width 798 height 69
click at [963, 206] on nav "Home About Service Contact" at bounding box center [736, 221] width 798 height 62
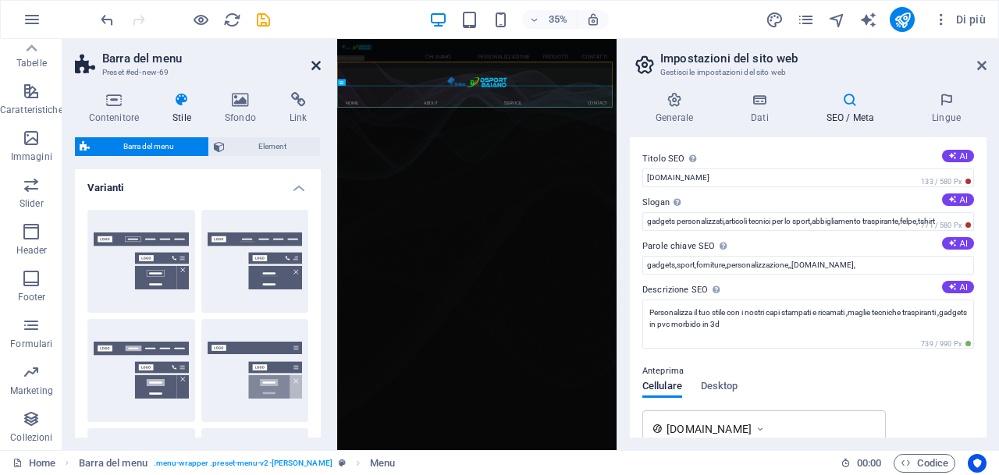
click at [315, 67] on icon at bounding box center [315, 65] width 9 height 12
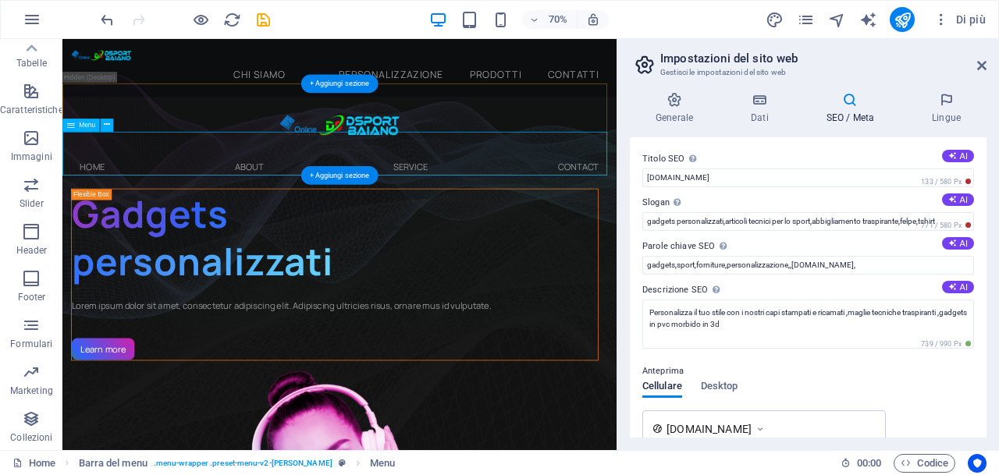
click at [152, 201] on nav "Home About Service Contact" at bounding box center [457, 221] width 791 height 62
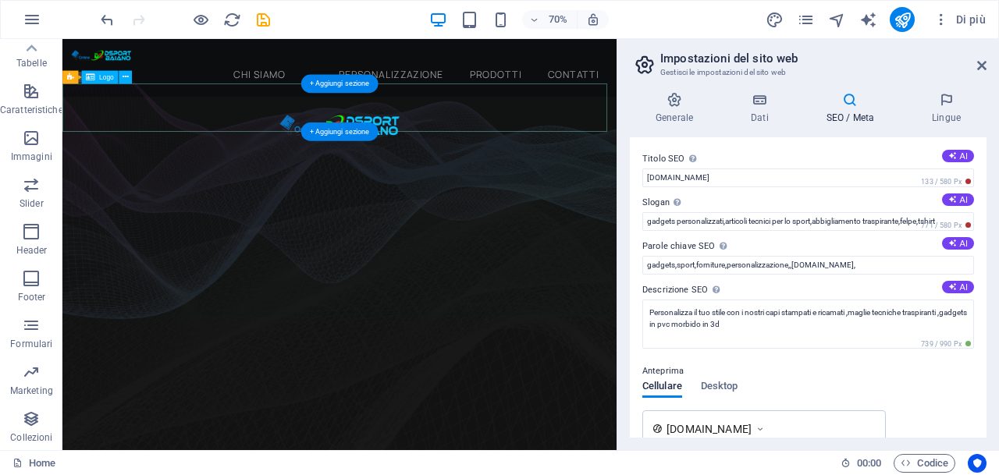
click at [508, 137] on div at bounding box center [457, 156] width 791 height 69
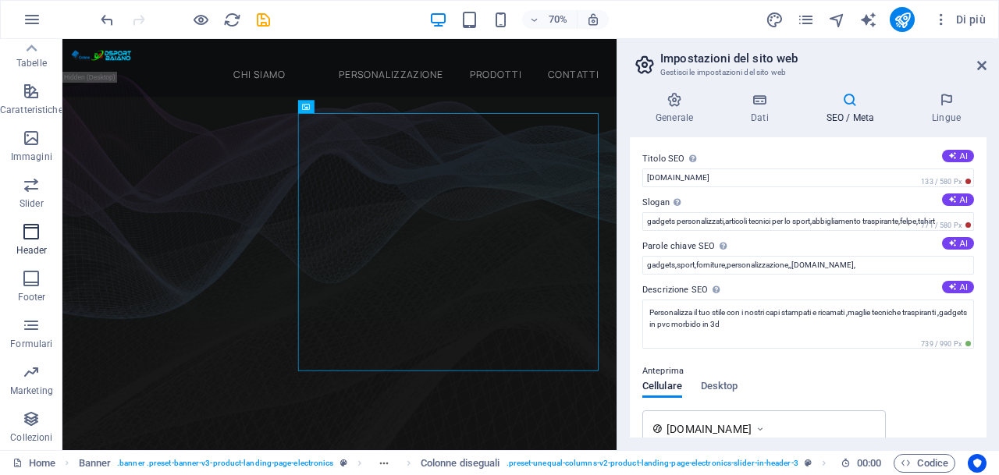
click at [32, 236] on icon "button" at bounding box center [31, 231] width 19 height 19
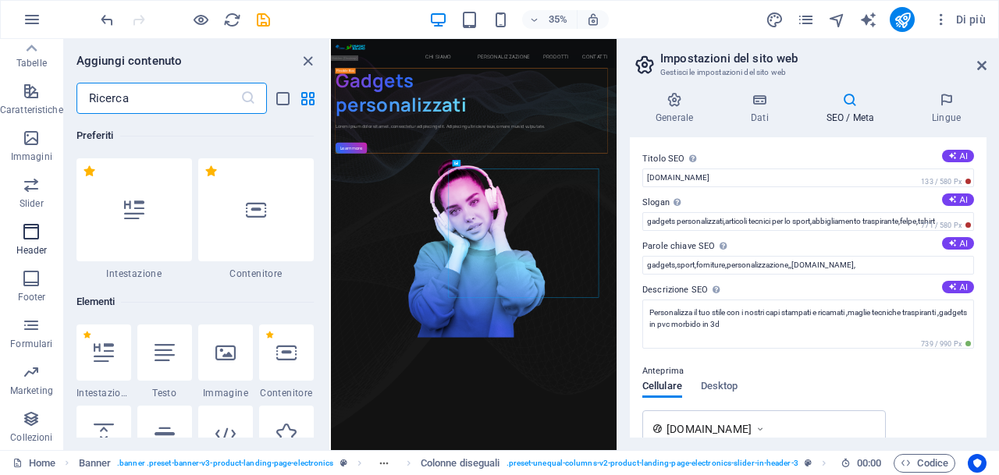
scroll to position [9396, 0]
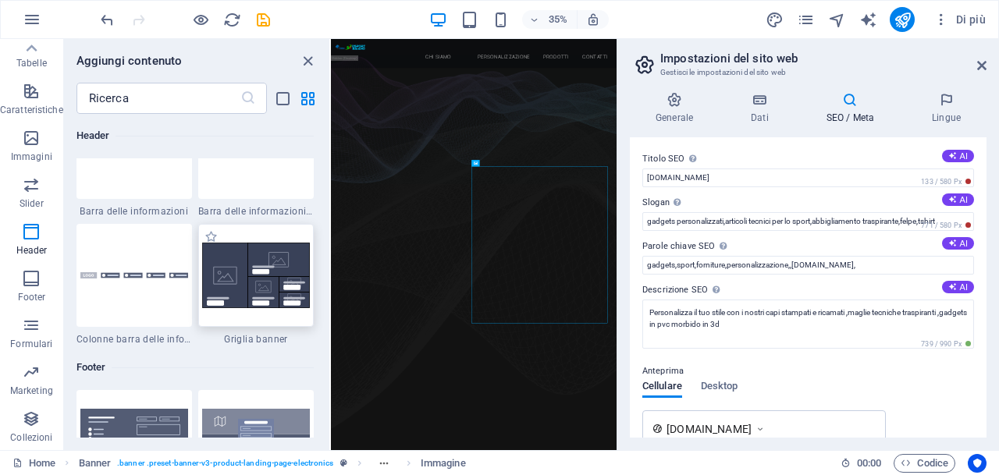
scroll to position [10177, 0]
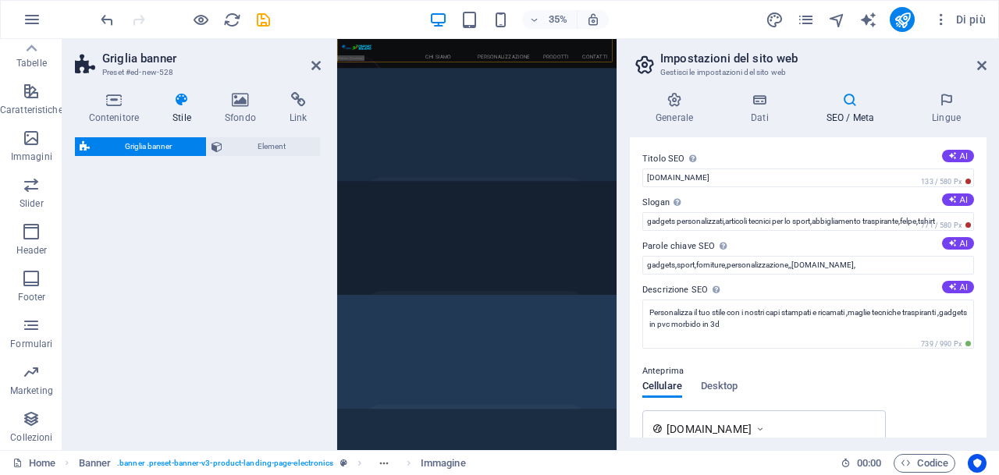
select select "vh"
select select "rem"
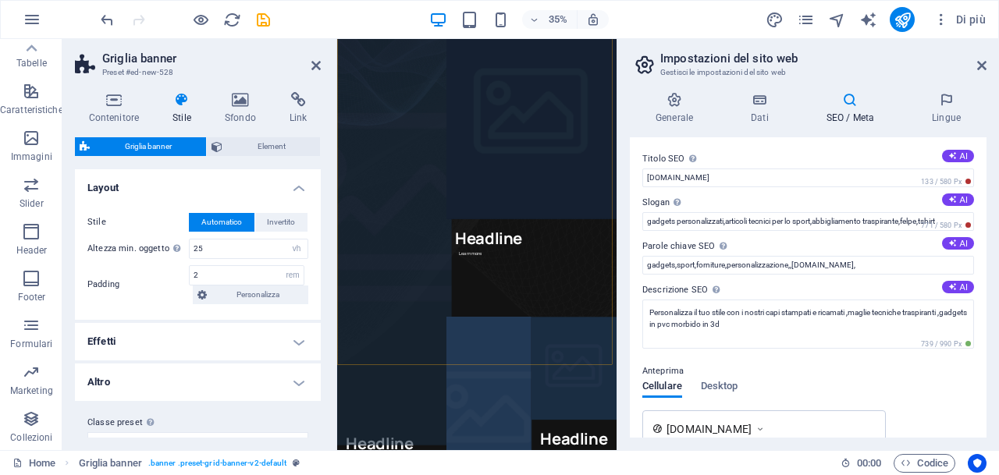
scroll to position [312, 0]
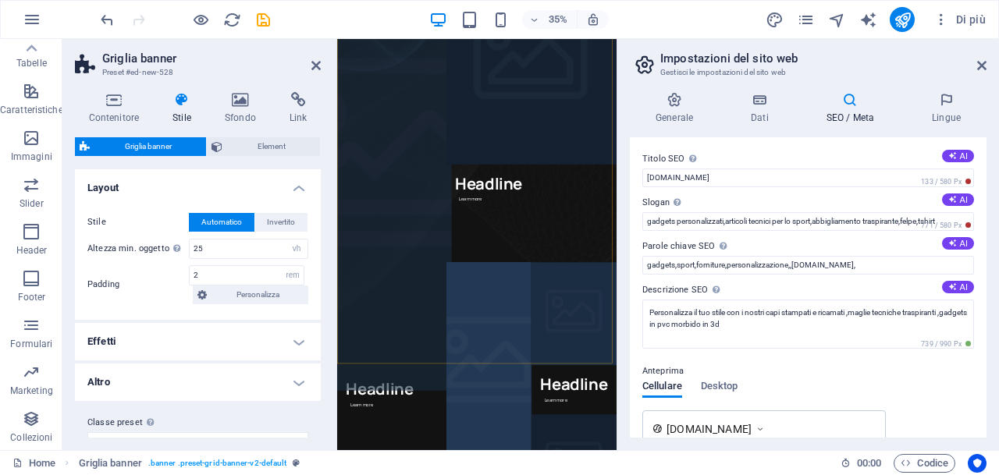
click at [477, 371] on figure at bounding box center [492, 396] width 343 height 1293
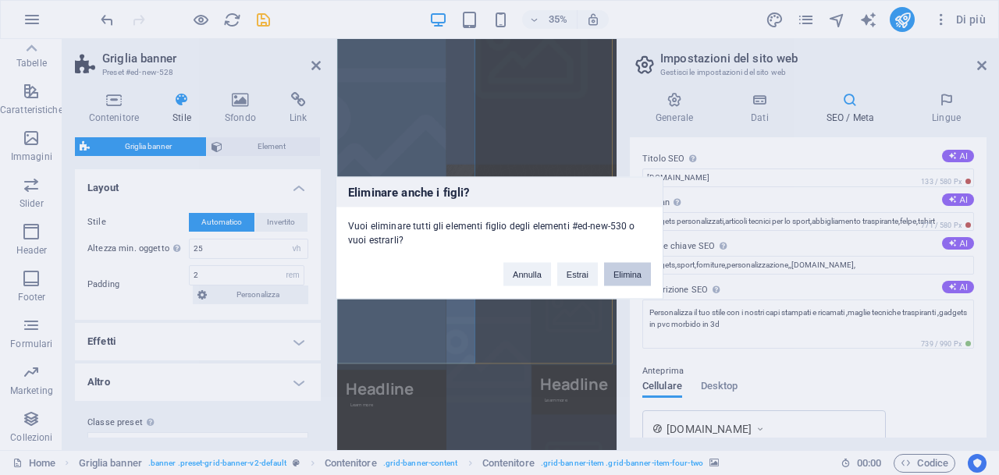
click at [620, 274] on button "Elimina" at bounding box center [627, 273] width 47 height 23
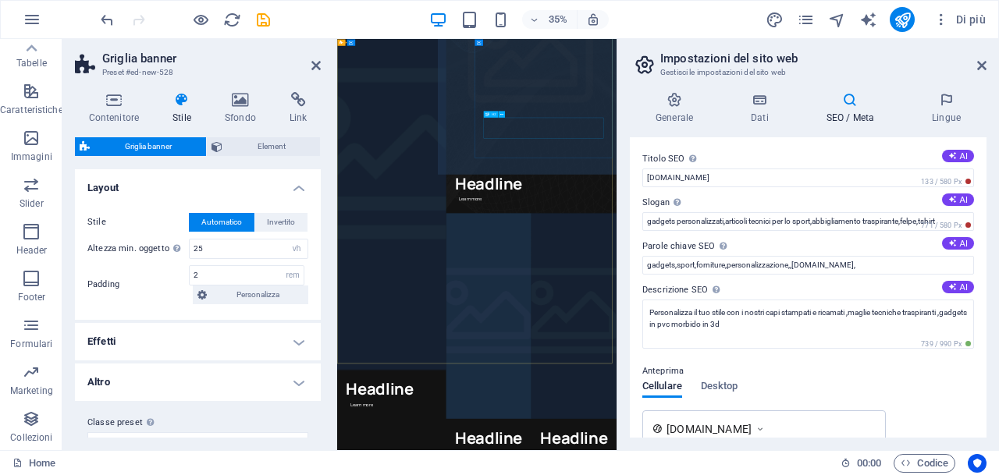
click at [820, 422] on div "Headline" at bounding box center [891, 451] width 437 height 59
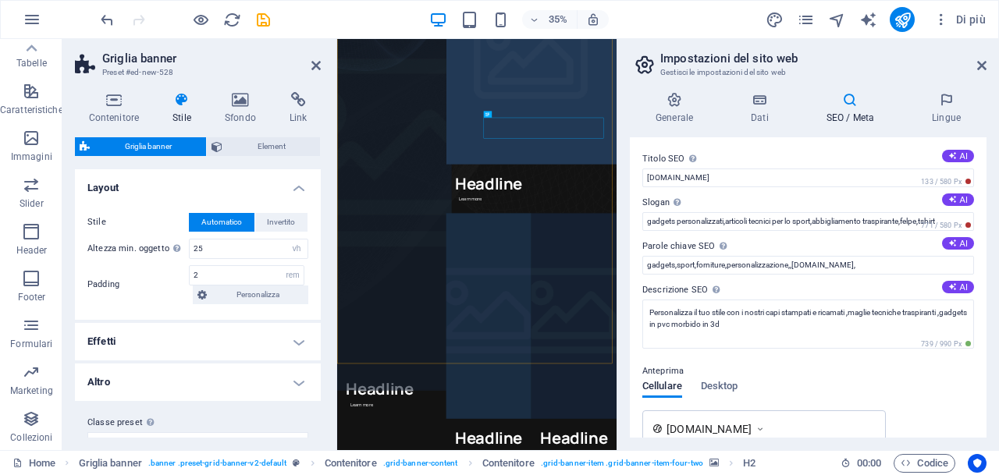
click at [559, 371] on figure at bounding box center [492, 396] width 343 height 1293
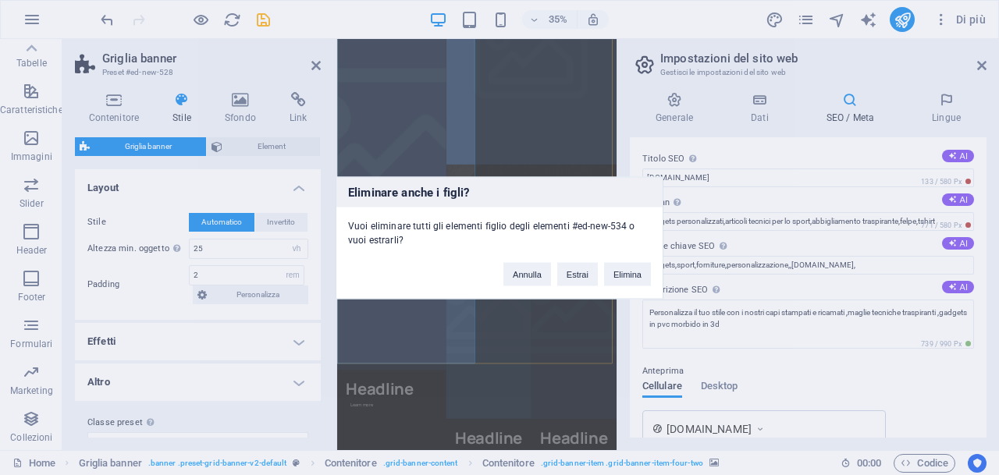
click at [633, 279] on button "Elimina" at bounding box center [627, 273] width 47 height 23
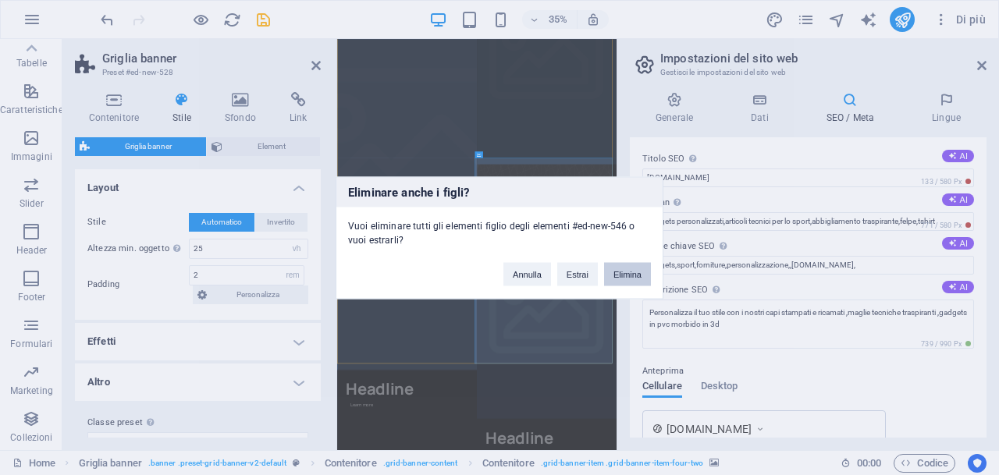
click at [627, 274] on button "Elimina" at bounding box center [627, 273] width 47 height 23
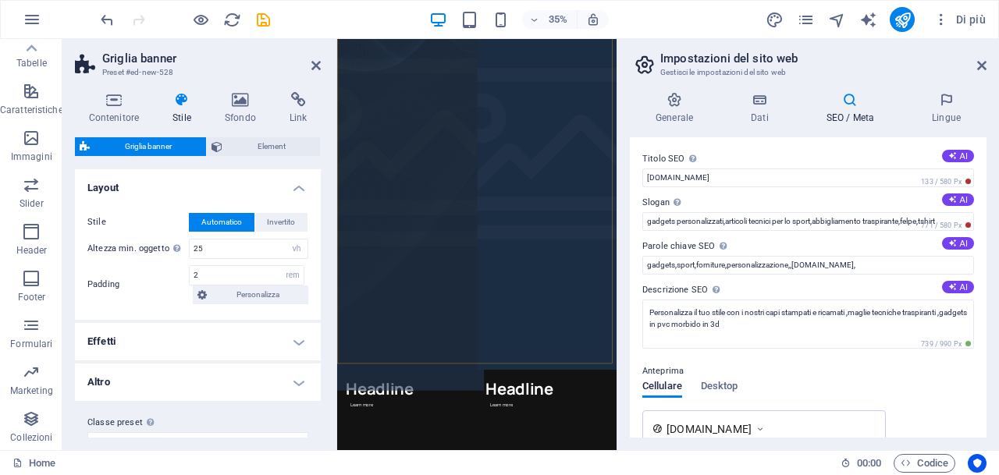
click at [553, 474] on figure at bounding box center [536, 396] width 439 height 1293
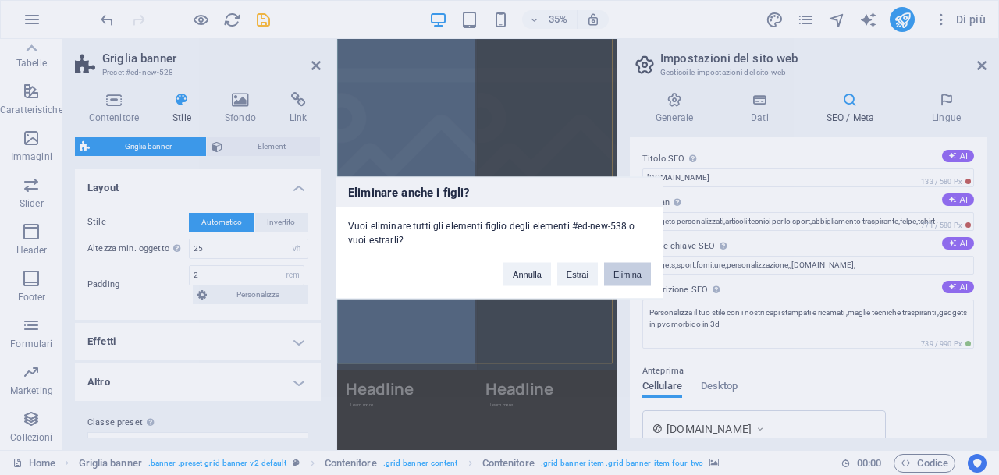
click at [624, 270] on button "Elimina" at bounding box center [627, 273] width 47 height 23
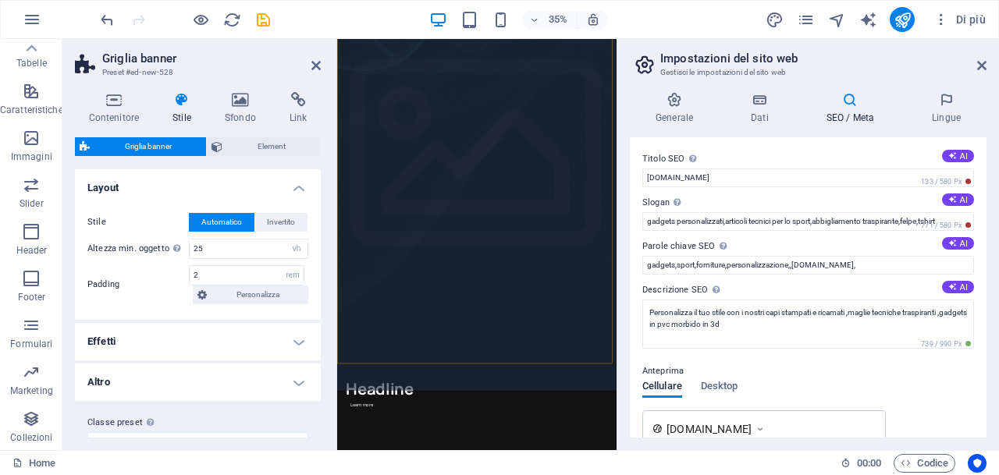
click at [678, 474] on figure at bounding box center [736, 396] width 878 height 1293
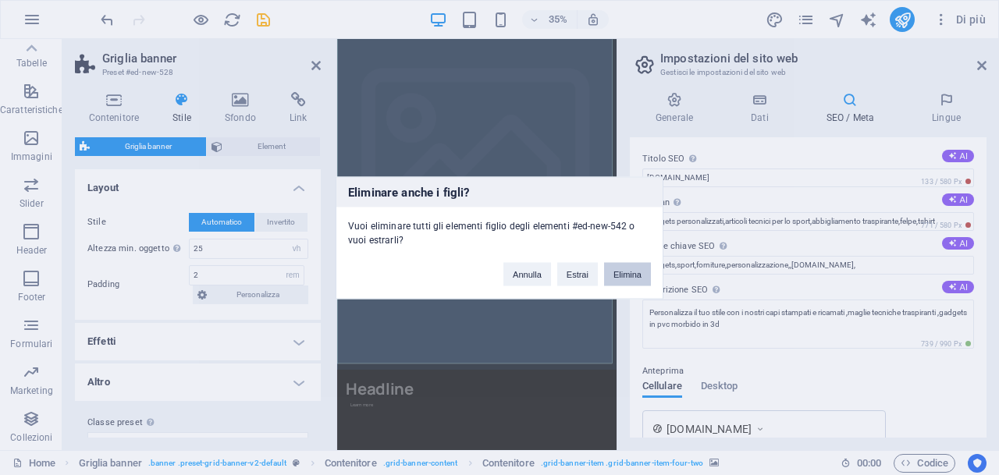
click at [623, 280] on button "Elimina" at bounding box center [627, 273] width 47 height 23
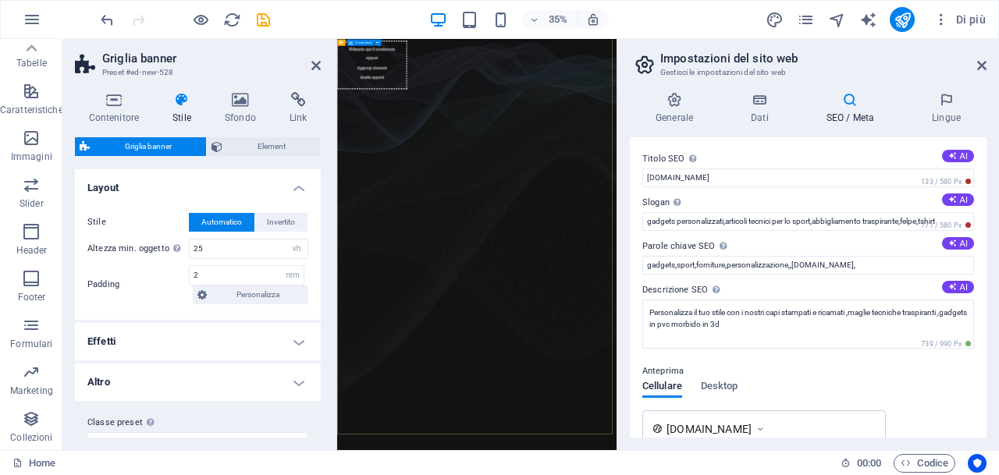
scroll to position [0, 0]
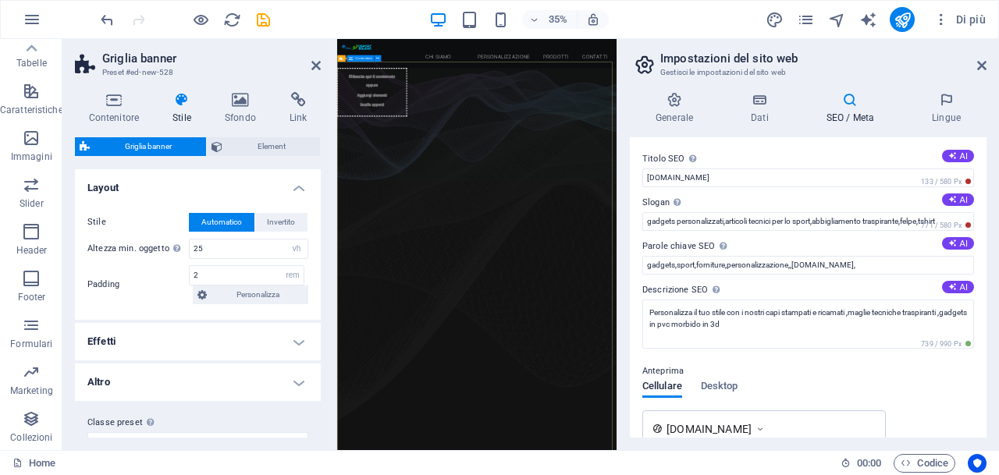
click at [477, 261] on div "Rilascia qui il contenuto oppure Aggiungi elementi Incolla appunti" at bounding box center [437, 191] width 200 height 139
click at [591, 233] on div "Rilascia qui il contenuto oppure Aggiungi elementi Incolla appunti" at bounding box center [736, 177] width 798 height 111
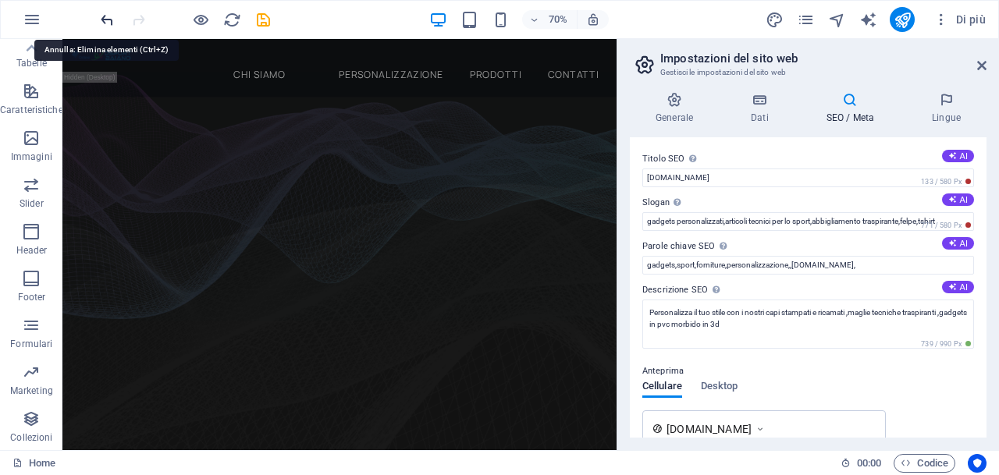
click at [101, 18] on icon "undo" at bounding box center [107, 20] width 18 height 18
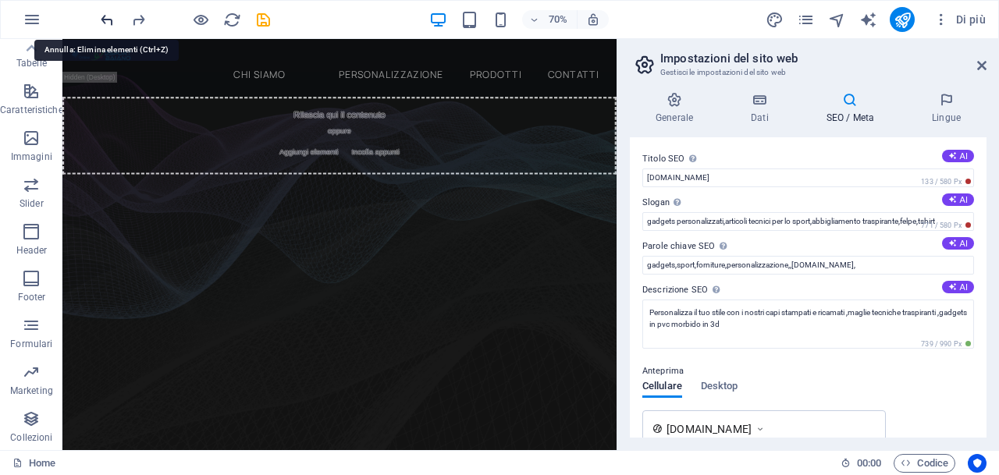
click at [101, 18] on icon "undo" at bounding box center [107, 20] width 18 height 18
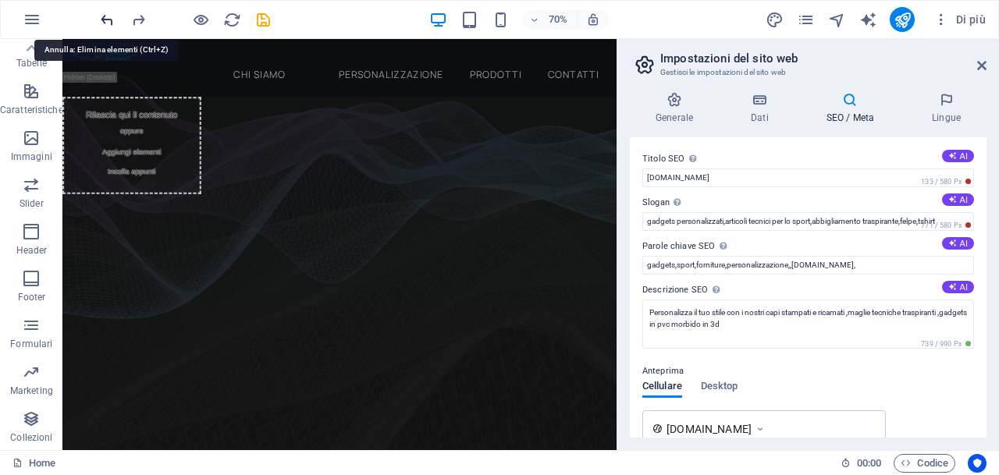
click at [101, 18] on icon "undo" at bounding box center [107, 20] width 18 height 18
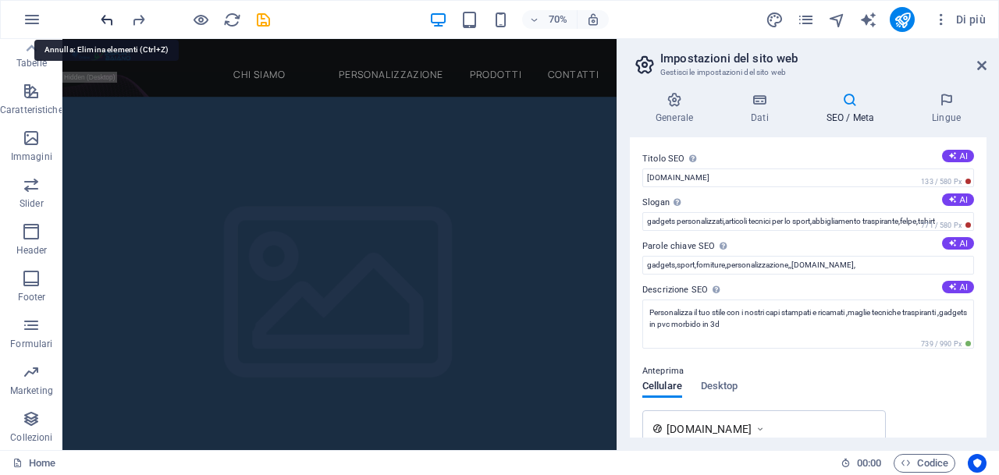
click at [101, 18] on icon "undo" at bounding box center [107, 20] width 18 height 18
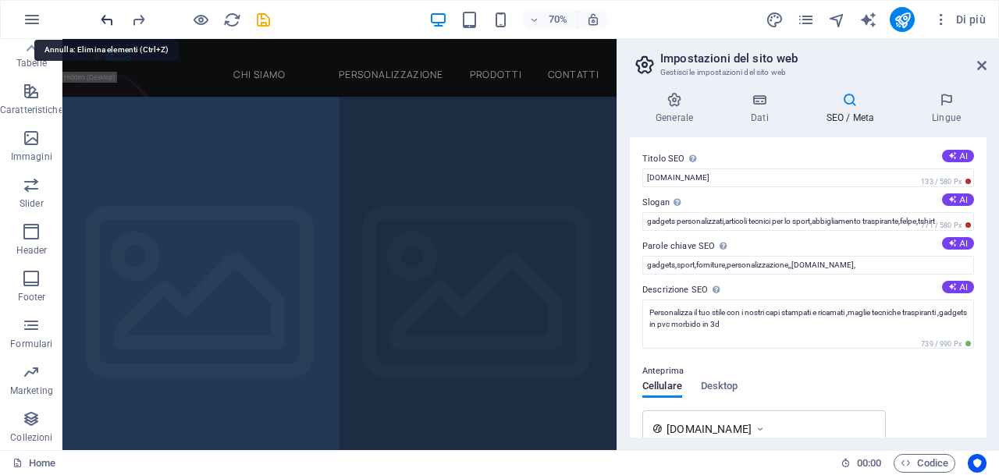
click at [101, 18] on icon "undo" at bounding box center [107, 20] width 18 height 18
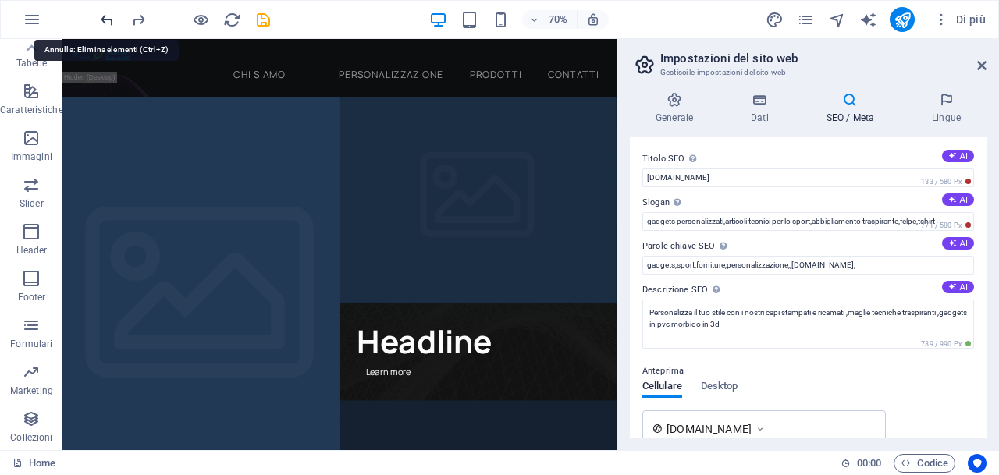
click at [101, 18] on icon "undo" at bounding box center [107, 20] width 18 height 18
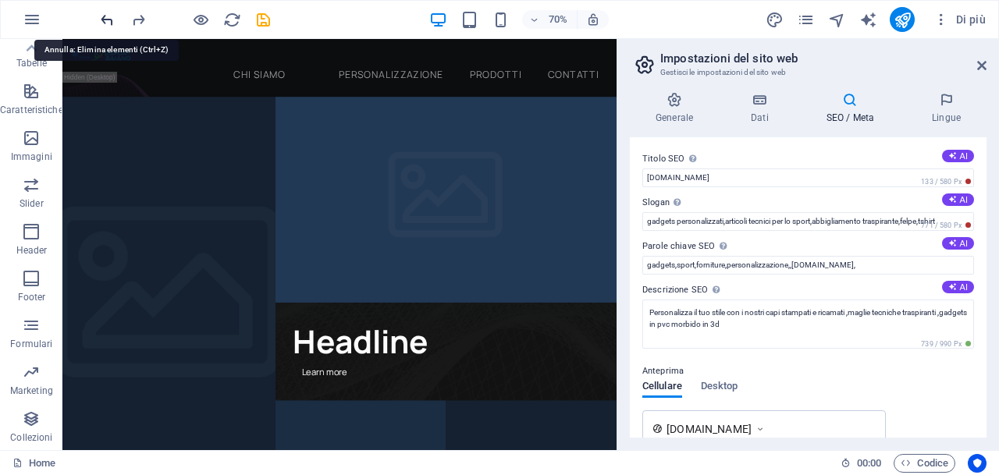
click at [101, 18] on icon "undo" at bounding box center [107, 20] width 18 height 18
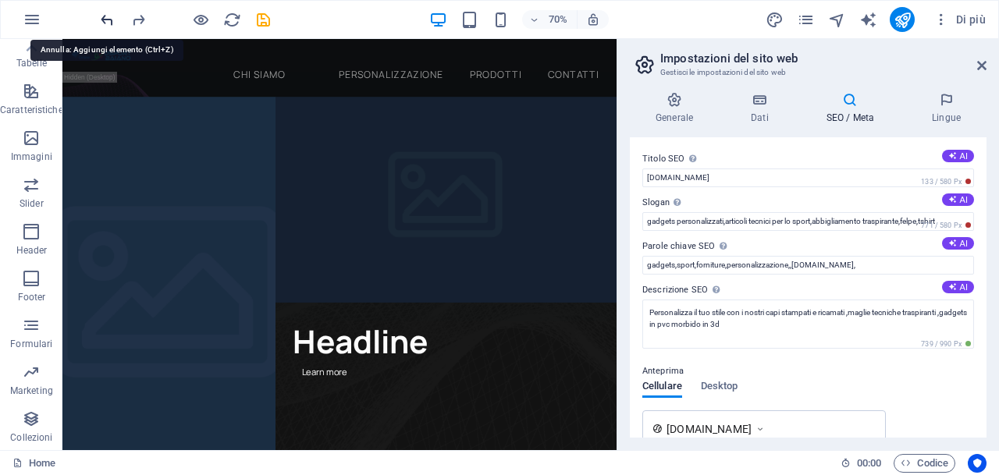
click at [101, 18] on icon "undo" at bounding box center [107, 20] width 18 height 18
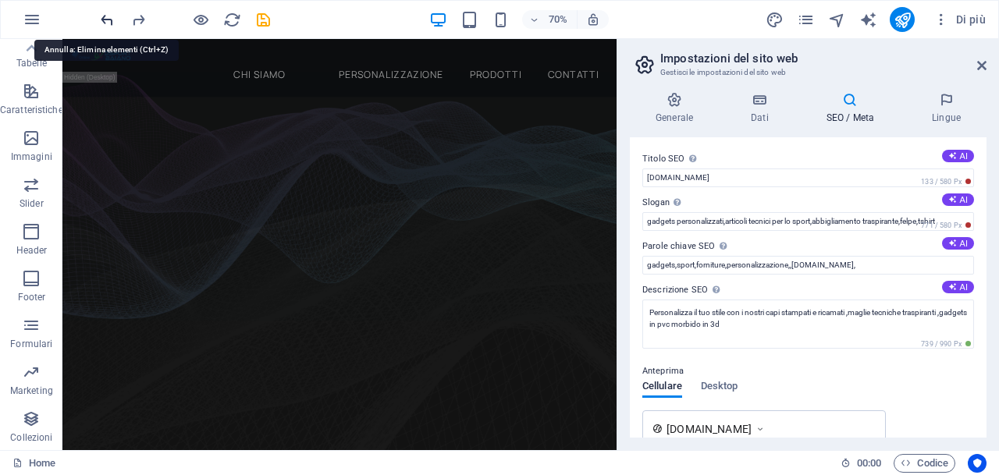
click at [101, 18] on icon "undo" at bounding box center [107, 20] width 18 height 18
click at [101, 18] on div at bounding box center [185, 19] width 175 height 25
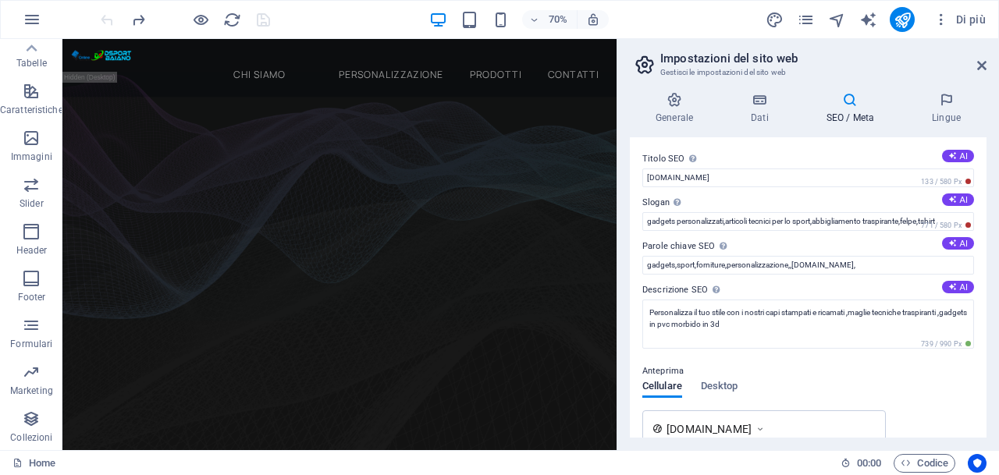
click at [101, 18] on div at bounding box center [185, 19] width 175 height 25
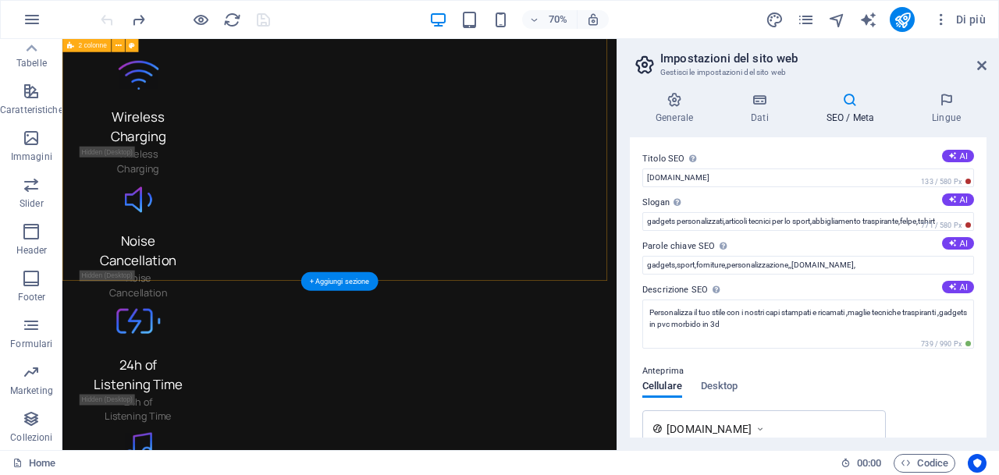
scroll to position [4260, 0]
